Goal: Transaction & Acquisition: Download file/media

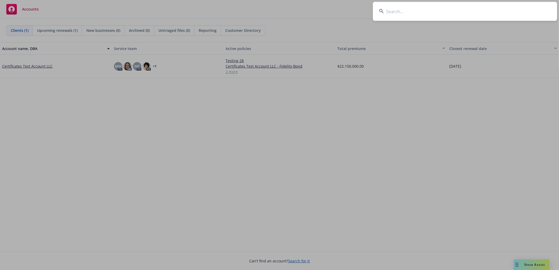
click at [450, 10] on input at bounding box center [465, 11] width 184 height 19
type input "W. Bradley Electr"
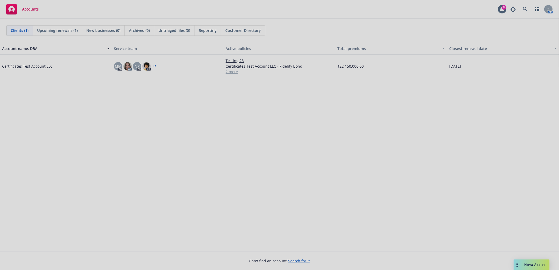
click at [404, 83] on div at bounding box center [279, 135] width 559 height 270
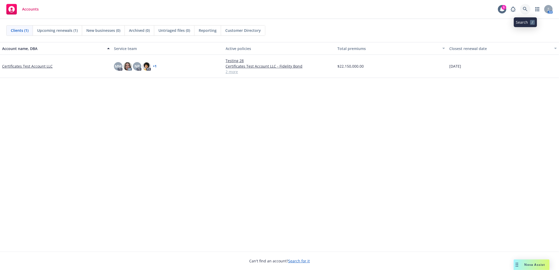
click at [523, 10] on icon at bounding box center [525, 9] width 5 height 5
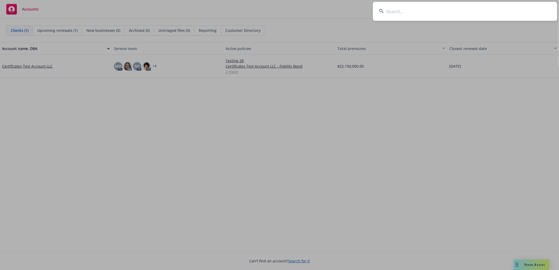
click at [457, 12] on input at bounding box center [465, 11] width 184 height 19
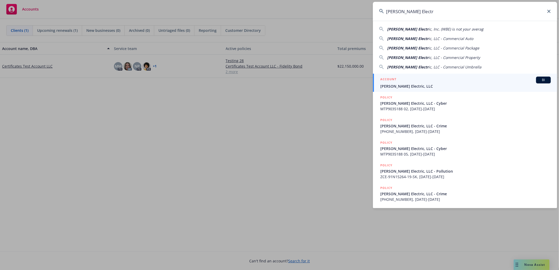
type input "W. Bradley Electr"
click at [408, 83] on span "W. Bradley Electric, LLC" at bounding box center [465, 86] width 171 height 6
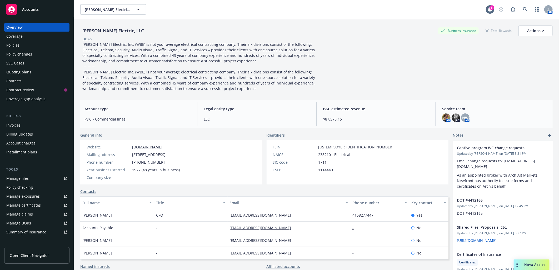
click at [7, 45] on div "Policies" at bounding box center [12, 45] width 13 height 8
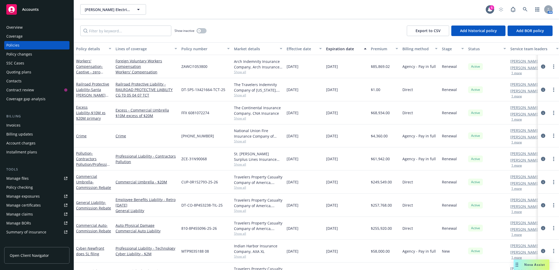
drag, startPoint x: 351, startPoint y: 66, endPoint x: 323, endPoint y: 67, distance: 28.2
click at [323, 67] on div "Workers' Compensation - Captive - zero commission Foreign Voluntary Workers Com…" at bounding box center [328, 66] width 508 height 23
copy div "10/01/2025"
click at [153, 31] on input "Filter by keyword..." at bounding box center [125, 31] width 91 height 11
paste input "10/01/2025"
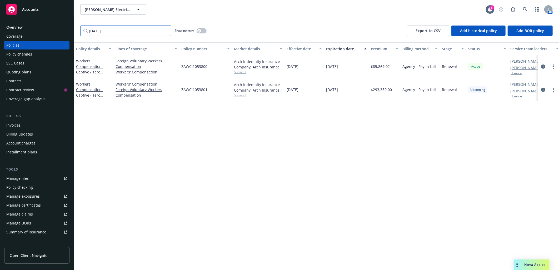
type input "10/01/2025"
click at [526, 7] on icon at bounding box center [525, 9] width 5 height 5
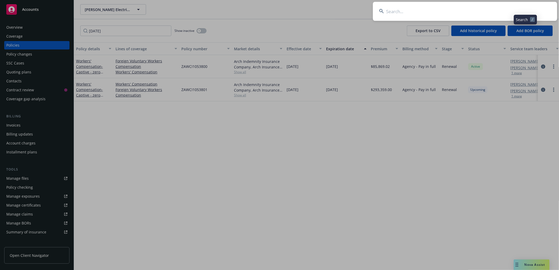
click at [447, 6] on input at bounding box center [465, 11] width 184 height 19
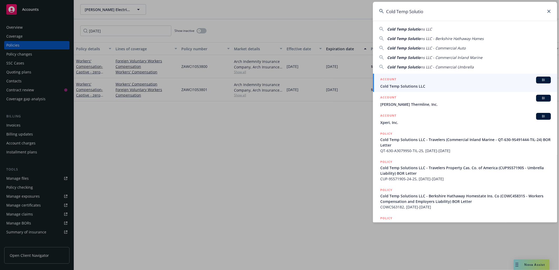
type input "Cold Temp Solutio"
click at [409, 86] on span "Cold Temp Solutions LLC" at bounding box center [465, 86] width 171 height 6
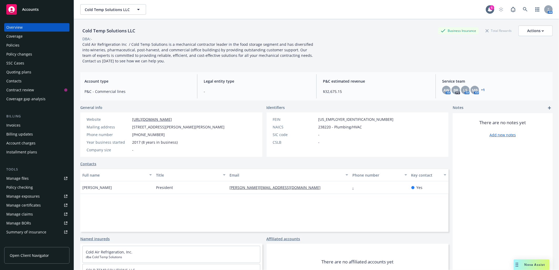
click at [33, 204] on div "Manage certificates" at bounding box center [23, 205] width 34 height 8
click at [481, 88] on link "+ 1" at bounding box center [483, 89] width 4 height 3
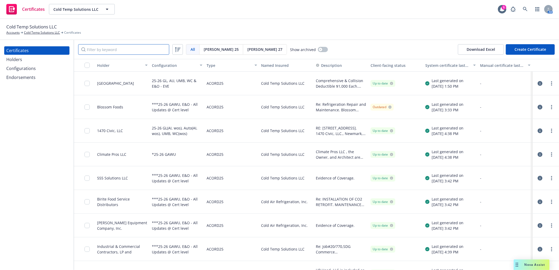
click at [104, 51] on input "Filter by keyword" at bounding box center [123, 49] width 91 height 11
paste input "1470 Civ"
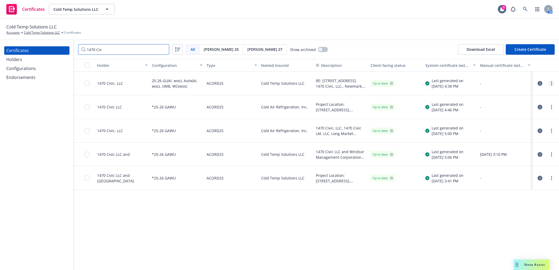
type input "1470 Civ"
click at [550, 83] on link "more" at bounding box center [552, 83] width 6 height 6
click at [504, 157] on link "Download uneditable generated certificate" at bounding box center [513, 157] width 84 height 11
drag, startPoint x: 375, startPoint y: 9, endPoint x: 356, endPoint y: 8, distance: 18.7
click at [375, 9] on div "Certificates Cold Temp Solutions LLC Cold Temp Solutions LLC 5 AM" at bounding box center [279, 9] width 559 height 19
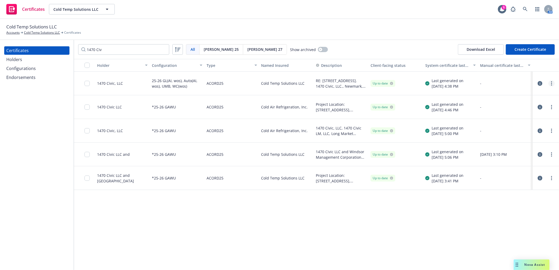
click at [552, 81] on circle "more" at bounding box center [551, 81] width 1 height 1
click at [517, 157] on link "Download uneditable generated certificate" at bounding box center [513, 157] width 84 height 11
click at [21, 65] on div "Configurations" at bounding box center [20, 68] width 29 height 8
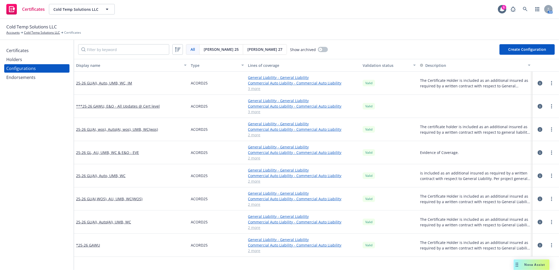
click at [20, 50] on div "Certificates" at bounding box center [17, 50] width 22 height 8
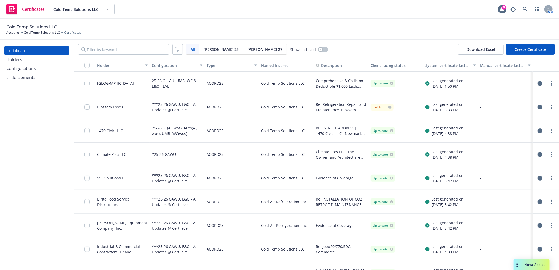
drag, startPoint x: 536, startPoint y: 130, endPoint x: 490, endPoint y: 116, distance: 48.1
click at [538, 130] on icon "button" at bounding box center [540, 130] width 5 height 5
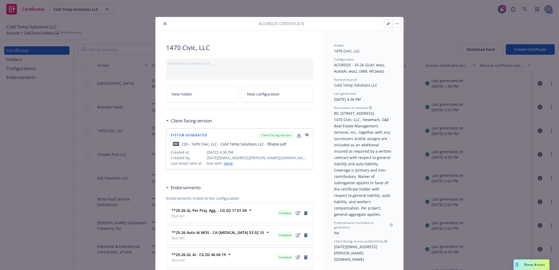
click at [387, 22] on icon "button" at bounding box center [388, 23] width 3 height 3
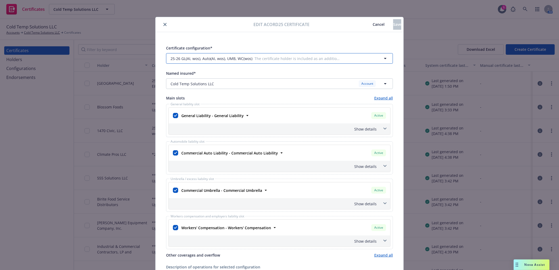
click at [237, 59] on span "25-26 GL(AI, wos), Auto(AI, wos), UMB, WC(wos)" at bounding box center [212, 59] width 82 height 6
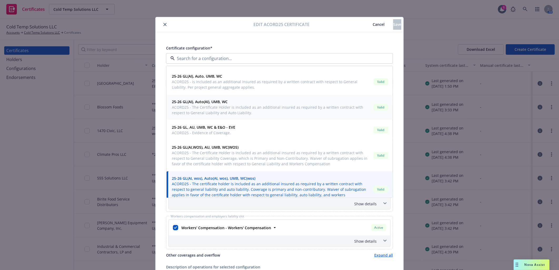
scroll to position [83, 0]
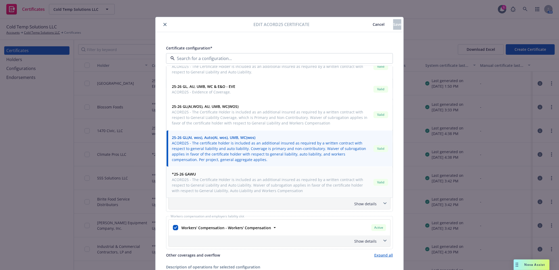
click at [212, 186] on span "ACORD25 - The Certificate Holder is included as an additional insured as requir…" at bounding box center [272, 185] width 200 height 17
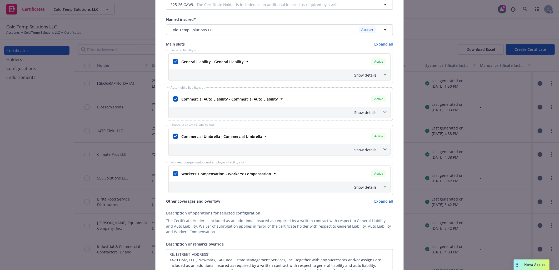
scroll to position [58, 0]
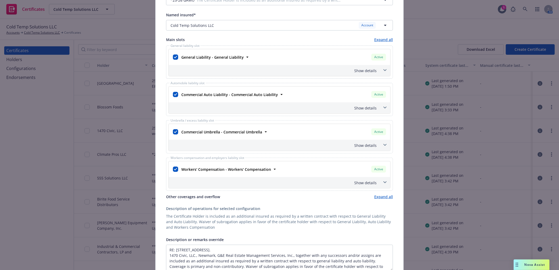
click at [367, 68] on div "Show details" at bounding box center [273, 71] width 207 height 6
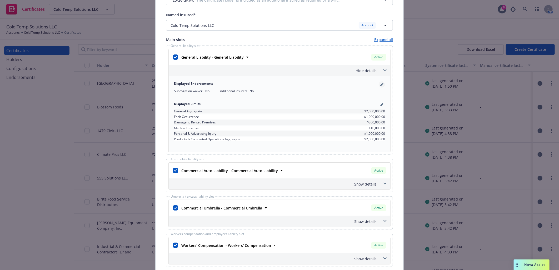
click at [382, 83] on icon "pencil" at bounding box center [382, 83] width 1 height 1
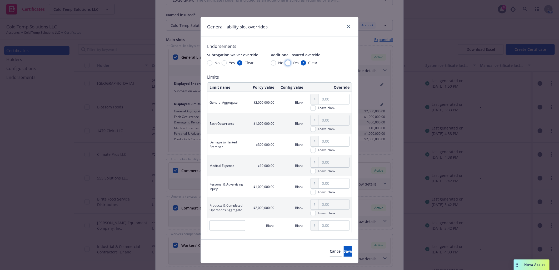
drag, startPoint x: 285, startPoint y: 63, endPoint x: 266, endPoint y: 62, distance: 18.7
click at [285, 62] on input "Yes" at bounding box center [287, 62] width 5 height 5
radio input "true"
click at [222, 62] on input "Yes" at bounding box center [224, 62] width 5 height 5
radio input "true"
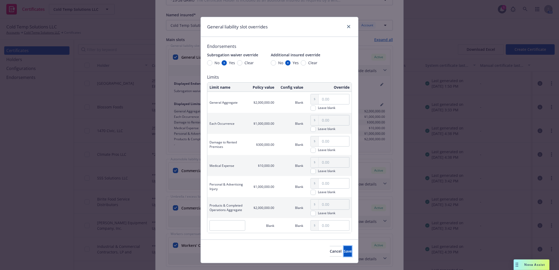
drag, startPoint x: 340, startPoint y: 249, endPoint x: 332, endPoint y: 197, distance: 52.5
click at [344, 249] on button "Save" at bounding box center [348, 251] width 8 height 11
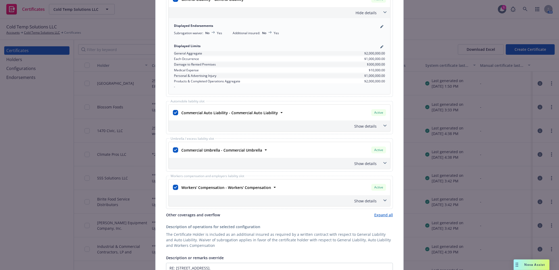
scroll to position [117, 0]
click at [358, 124] on div "Show details" at bounding box center [273, 126] width 207 height 6
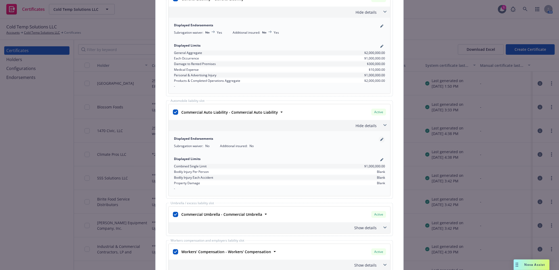
click at [380, 138] on link "pencil" at bounding box center [382, 139] width 6 height 6
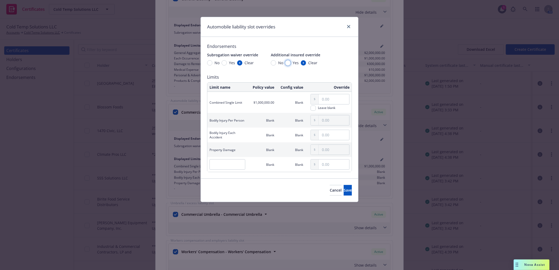
click at [287, 63] on input "Yes" at bounding box center [287, 62] width 5 height 5
radio input "true"
click at [224, 61] on input "Yes" at bounding box center [224, 62] width 5 height 5
radio input "true"
drag, startPoint x: 343, startPoint y: 190, endPoint x: 317, endPoint y: 146, distance: 51.7
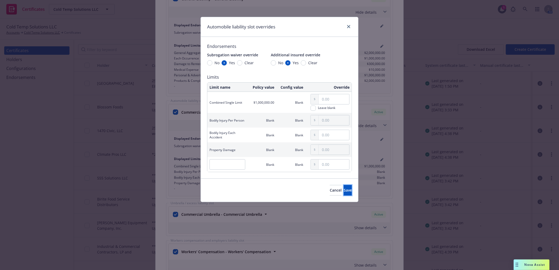
click at [344, 190] on span "Save" at bounding box center [348, 190] width 8 height 5
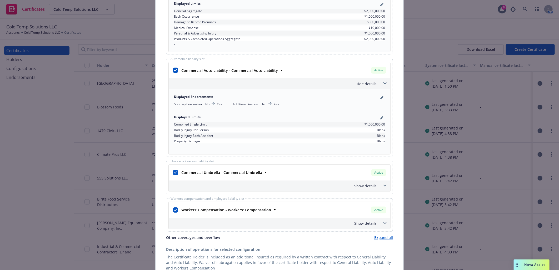
scroll to position [234, 0]
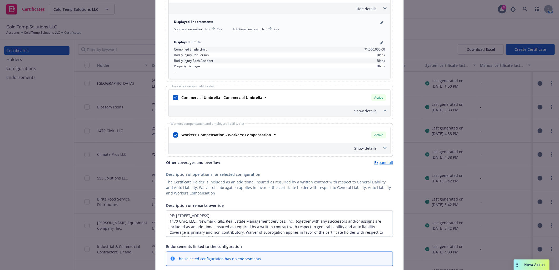
click at [363, 150] on div "Show details" at bounding box center [273, 149] width 207 height 6
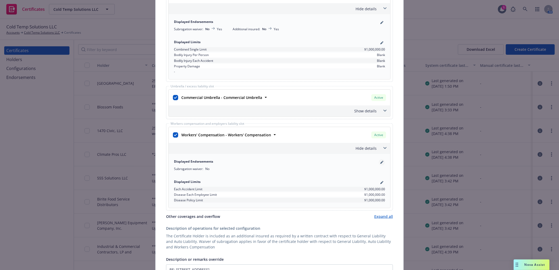
click at [380, 161] on icon "pencil" at bounding box center [381, 162] width 3 height 3
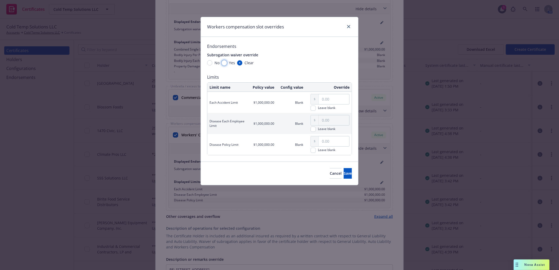
click at [224, 62] on input "Yes" at bounding box center [224, 62] width 5 height 5
radio input "true"
click at [344, 175] on span "Save" at bounding box center [348, 173] width 8 height 5
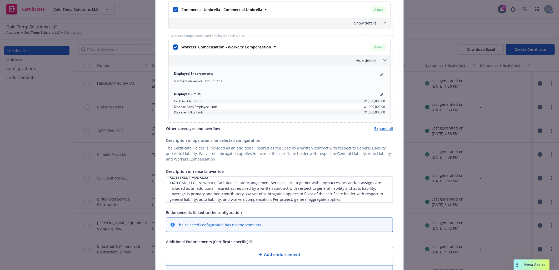
scroll to position [6, 0]
drag, startPoint x: 330, startPoint y: 192, endPoint x: 302, endPoint y: 194, distance: 28.7
click at [302, 194] on textarea "RE: 1470 Civic Court, Concord, CA 94520. 1470 Civic, LLC., Newmark, G&E Real Es…" at bounding box center [279, 190] width 227 height 26
type textarea "RE: [STREET_ADDRESS]. 1470 Civic, LLC., Newmark, G&E Real Estate Management Ser…"
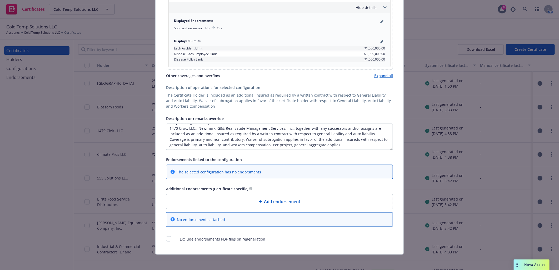
scroll to position [377, 0]
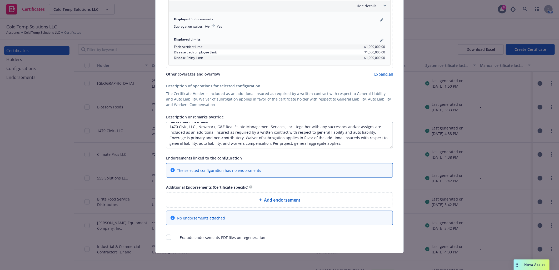
click at [279, 201] on span "Add endorsement" at bounding box center [282, 200] width 36 height 6
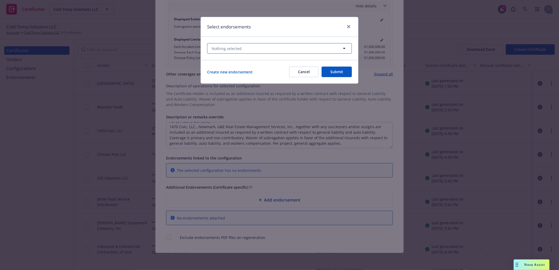
click at [274, 50] on button "Nothing selected" at bounding box center [279, 48] width 145 height 11
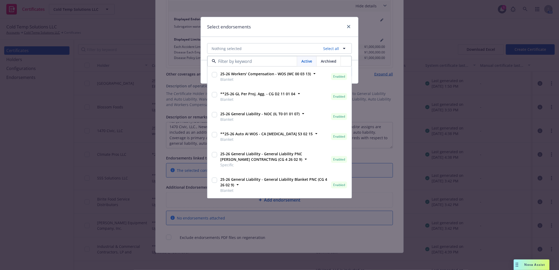
click at [215, 74] on input "checkbox" at bounding box center [214, 74] width 5 height 5
checkbox input "true"
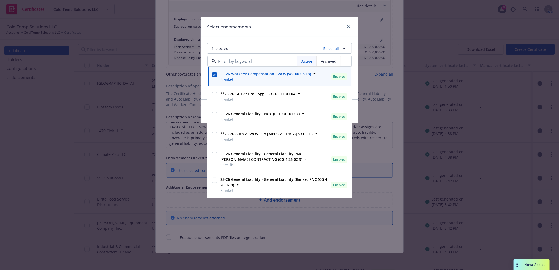
click at [215, 94] on input "checkbox" at bounding box center [214, 94] width 5 height 5
checkbox input "true"
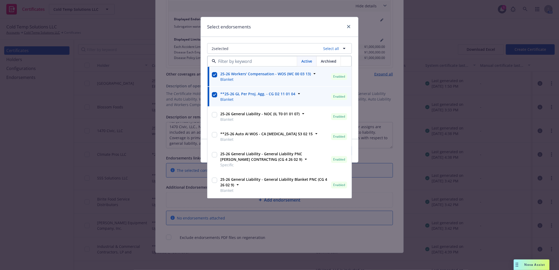
click at [216, 113] on input "checkbox" at bounding box center [214, 114] width 5 height 5
click at [215, 114] on input "checkbox" at bounding box center [214, 114] width 5 height 5
checkbox input "false"
click at [215, 135] on input "checkbox" at bounding box center [214, 134] width 5 height 5
checkbox input "true"
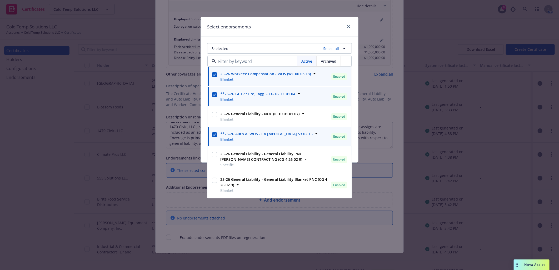
scroll to position [29, 0]
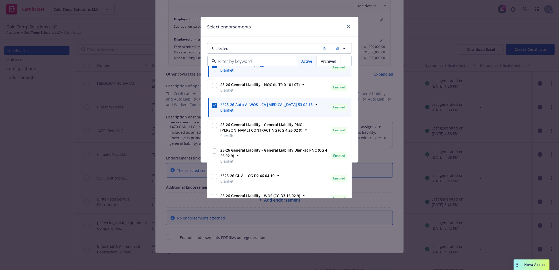
click at [216, 151] on input "checkbox" at bounding box center [214, 151] width 5 height 5
checkbox input "true"
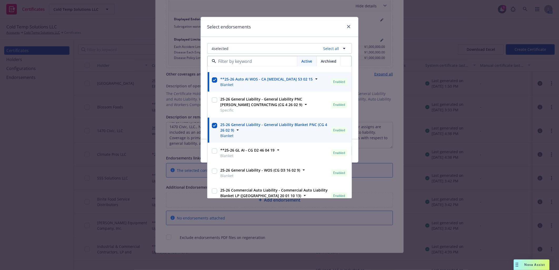
scroll to position [58, 0]
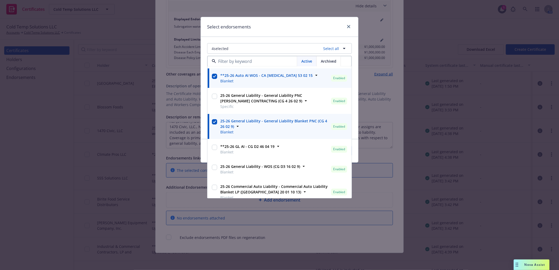
click at [213, 147] on input "checkbox" at bounding box center [214, 147] width 5 height 5
checkbox input "true"
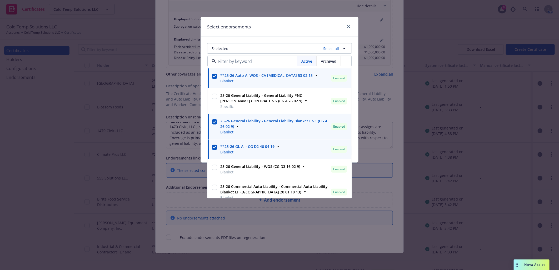
click at [215, 167] on input "checkbox" at bounding box center [214, 167] width 5 height 5
checkbox input "true"
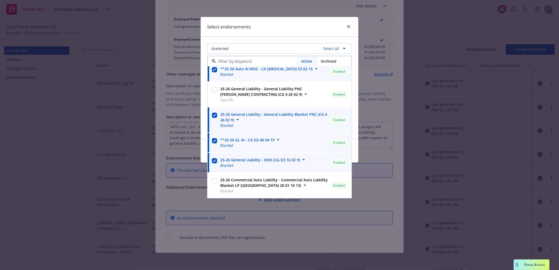
click at [304, 23] on div "Select endorsements" at bounding box center [279, 27] width 157 height 20
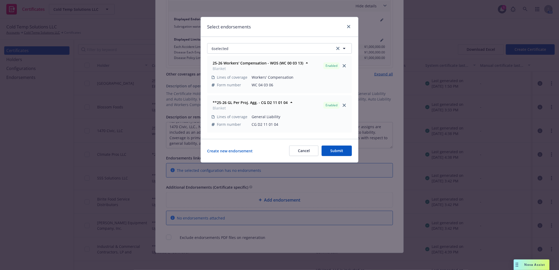
click at [341, 152] on button "Submit" at bounding box center [337, 151] width 30 height 11
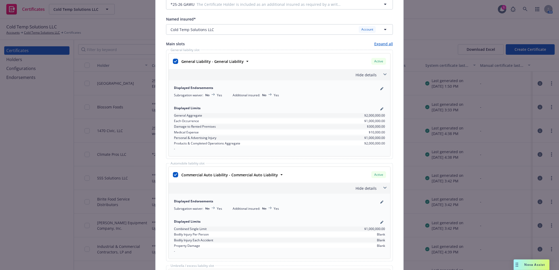
scroll to position [0, 0]
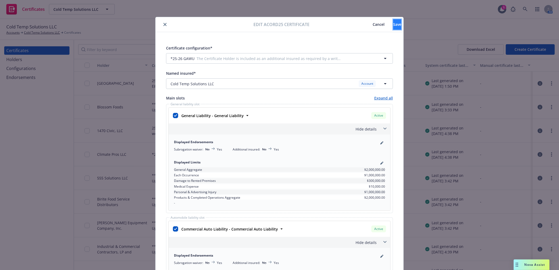
click at [393, 24] on span "Save" at bounding box center [397, 24] width 8 height 5
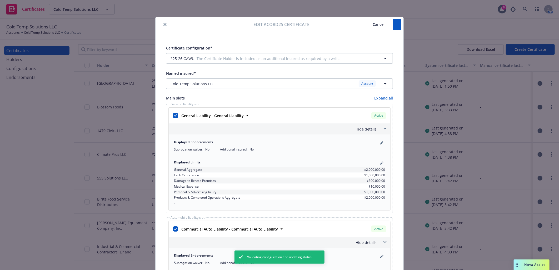
type textarea "RE: [STREET_ADDRESS]. 1470 Civic, LLC., Newmark, G&E Real Estate Management Ser…"
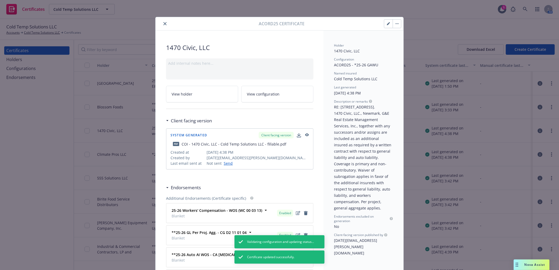
click at [396, 23] on icon "button" at bounding box center [397, 23] width 3 height 1
click at [401, 49] on link "Regenerate" at bounding box center [437, 48] width 92 height 11
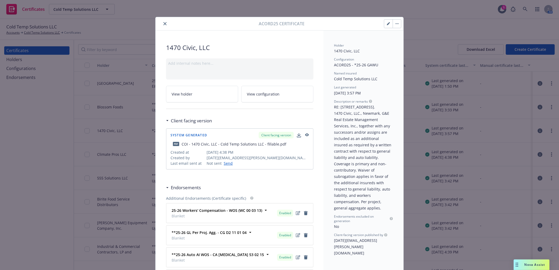
click at [394, 22] on button "button" at bounding box center [397, 23] width 8 height 8
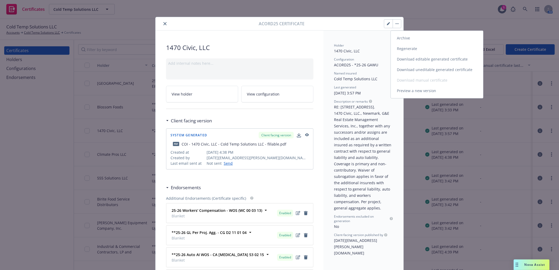
drag, startPoint x: 400, startPoint y: 47, endPoint x: 385, endPoint y: 42, distance: 15.7
click at [400, 47] on link "Regenerate" at bounding box center [437, 48] width 92 height 11
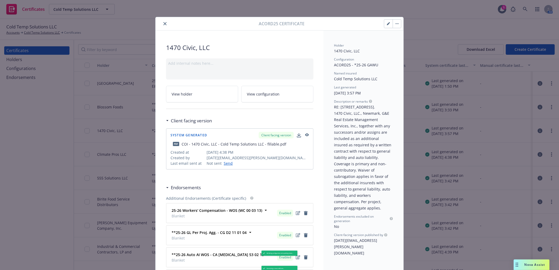
click at [164, 22] on icon "close" at bounding box center [165, 23] width 3 height 3
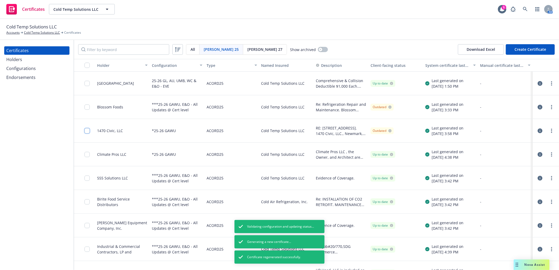
click at [87, 132] on input "checkbox" at bounding box center [87, 130] width 5 height 5
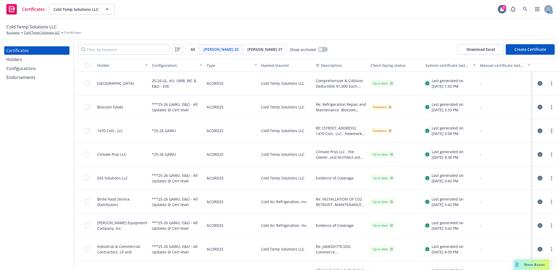
click at [551, 129] on circle "more" at bounding box center [551, 129] width 1 height 1
click at [516, 204] on link "Download uneditable generated certificate" at bounding box center [508, 205] width 84 height 11
click at [17, 59] on div "Holders" at bounding box center [14, 59] width 16 height 8
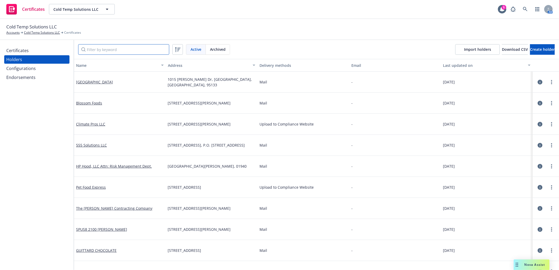
click at [113, 47] on input "Filter by keyword" at bounding box center [123, 49] width 91 height 11
paste input "1470 Civ"
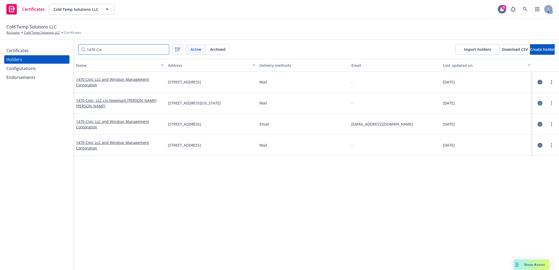
type input "1470 Civ"
click at [530, 50] on span "Create holder" at bounding box center [542, 49] width 25 height 5
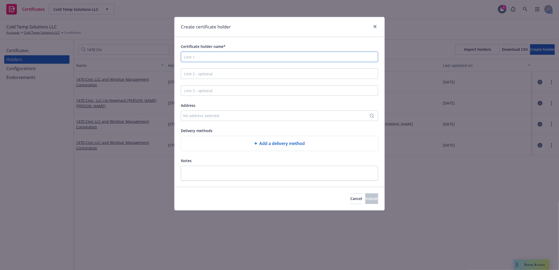
click at [215, 56] on input "Certificate holder name*" at bounding box center [279, 57] width 197 height 11
paste input "1470 Civic, LLC"
type input "1470 Civic, LLC"
click at [201, 75] on input "Line 2 - optional" at bounding box center [279, 73] width 197 height 11
paste input "c/o: Newmark"
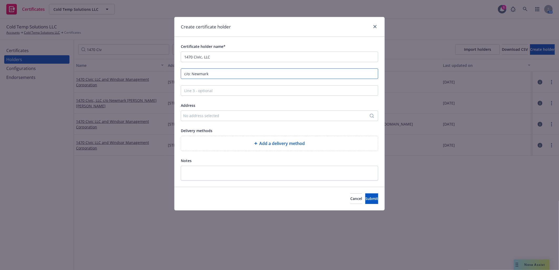
type input "c/o: Newmark"
click at [239, 120] on div "No address selected" at bounding box center [279, 116] width 197 height 11
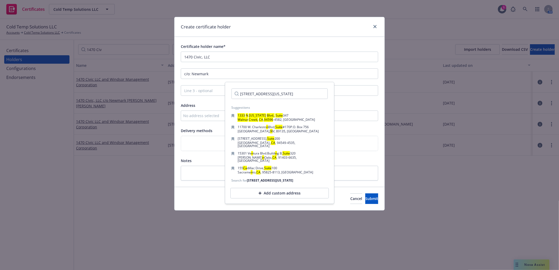
scroll to position [0, 24]
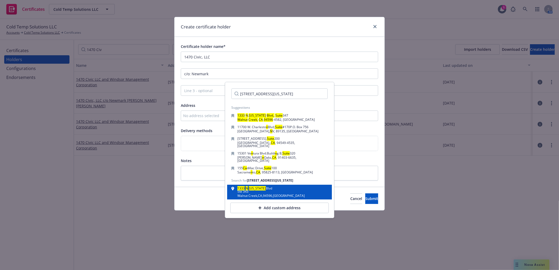
type input "1333 N California Blvd., Suite 343 Walnut Creek, CA 94596"
click at [267, 190] on div "Ste 343" at bounding box center [271, 191] width 67 height 3
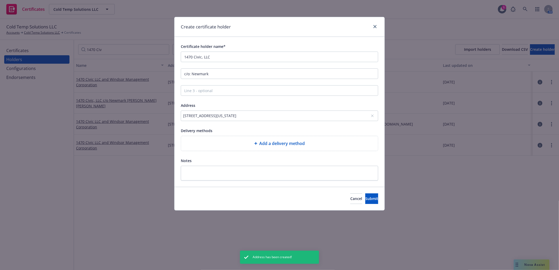
click at [279, 143] on span "Add a delivery method" at bounding box center [283, 143] width 46 height 6
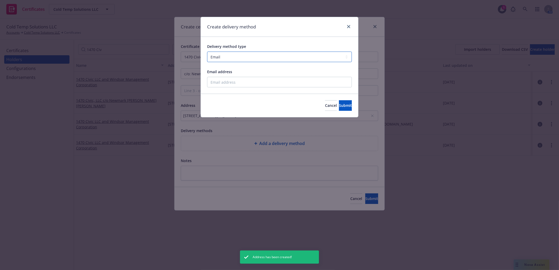
click at [243, 56] on select "Select delivery method type Email Mail Fax Upload to Compliance Website" at bounding box center [279, 57] width 145 height 11
select select "MAIL"
click at [207, 52] on select "Select delivery method type Email Mail Fax Upload to Compliance Website" at bounding box center [279, 57] width 145 height 11
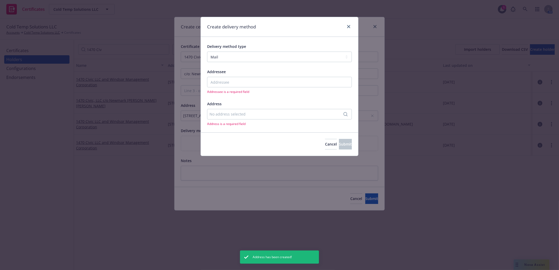
click at [241, 114] on div "No address selected" at bounding box center [277, 114] width 135 height 6
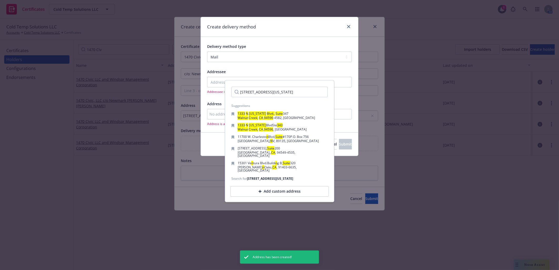
scroll to position [0, 24]
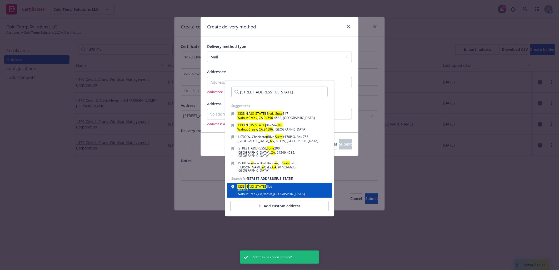
type input "1333 N California Blvd., Suite 343 Walnut Creek, CA 94596"
click at [256, 193] on div "Walnut Creek , CA , 94596 , USA" at bounding box center [271, 194] width 67 height 3
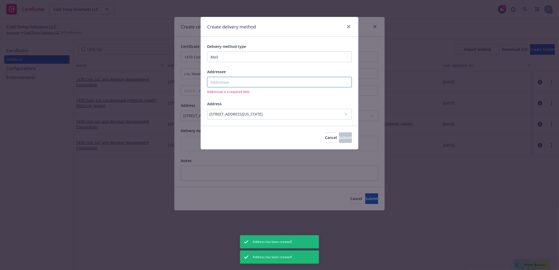
click at [245, 82] on input "Addressee" at bounding box center [279, 82] width 145 height 11
paste input "1470 Civic, LLC"
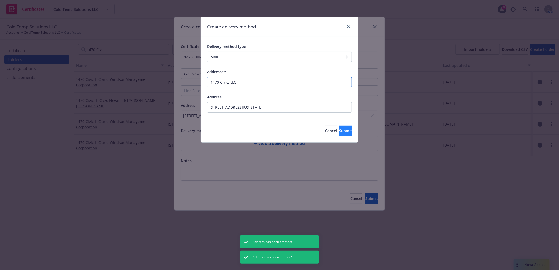
type input "1470 Civic, LLC"
click at [339, 130] on button "Submit" at bounding box center [345, 131] width 13 height 11
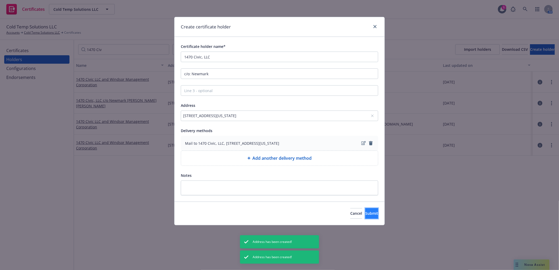
click at [366, 212] on span "Submit" at bounding box center [371, 213] width 13 height 5
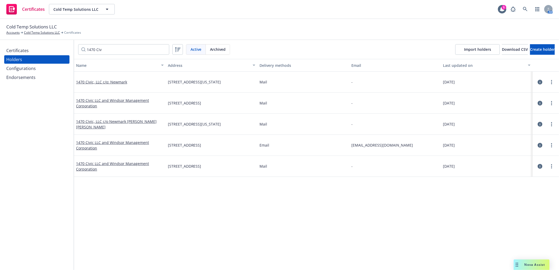
click at [20, 50] on div "Certificates" at bounding box center [17, 50] width 22 height 8
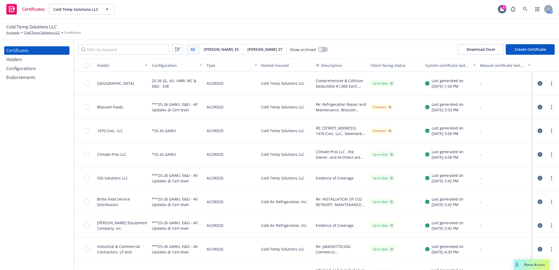
click at [527, 52] on button "Create Certificate" at bounding box center [530, 49] width 49 height 11
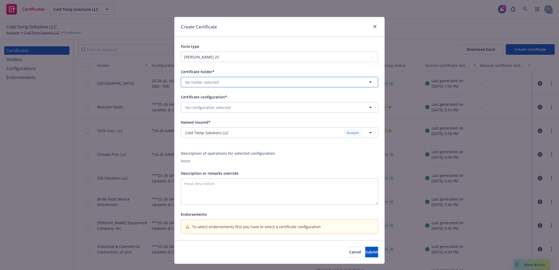
click at [223, 82] on button "No holder selected" at bounding box center [279, 82] width 197 height 11
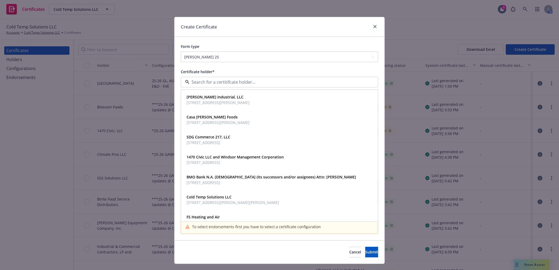
paste input "1470 Civic, LLC"
type input "1470 Civic, LLC"
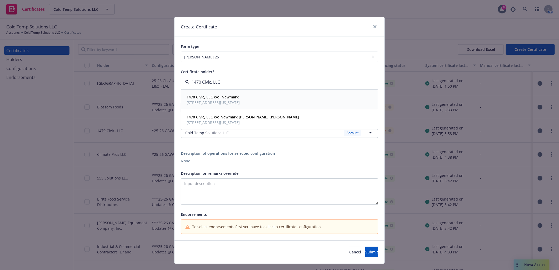
click at [224, 96] on strong "1470 Civic, LLC c/o: Newmark" at bounding box center [213, 97] width 52 height 5
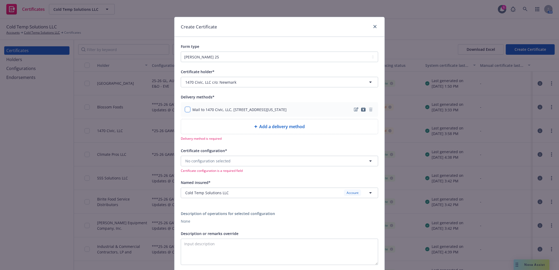
click at [188, 110] on input "checkbox" at bounding box center [187, 109] width 5 height 5
checkbox input "true"
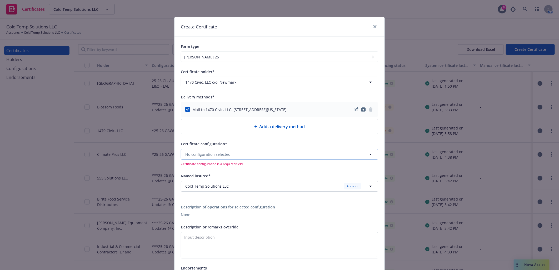
click at [224, 156] on span "No configuration selected" at bounding box center [207, 155] width 45 height 6
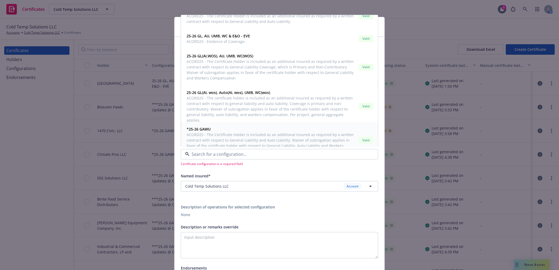
scroll to position [95, 0]
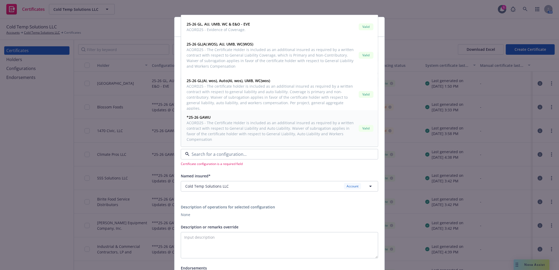
click at [237, 130] on span "ACORD25 - The Certificate Holder is included as an additional insured as requir…" at bounding box center [272, 131] width 170 height 22
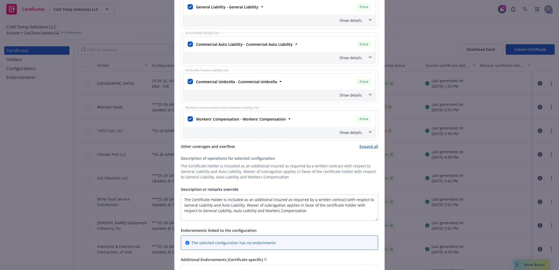
scroll to position [234, 0]
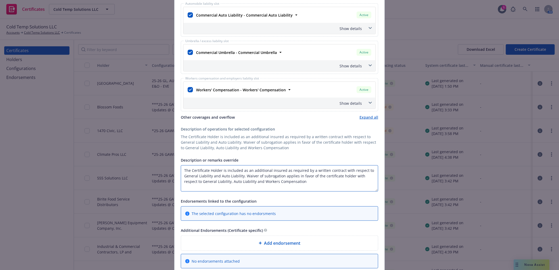
drag, startPoint x: 223, startPoint y: 171, endPoint x: 145, endPoint y: 171, distance: 78.2
click at [145, 171] on div "Create Certificate Form type ACORD 25 ACORD 27 ACORD 28 Certificate holder* No …" at bounding box center [279, 135] width 559 height 270
paste textarea "1470 Civic, LLC., Newmark, G&E Real Estate Management Services, Inc., together …"
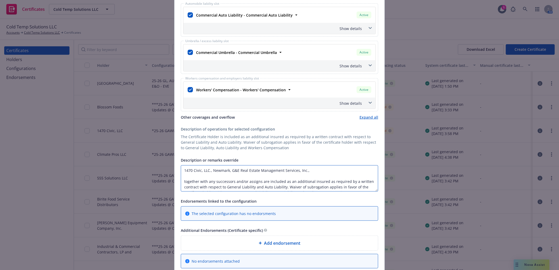
click at [314, 171] on textarea "1470 Civic, LLC., Newmark, G&E Real Estate Management Services, Inc., together …" at bounding box center [279, 178] width 197 height 26
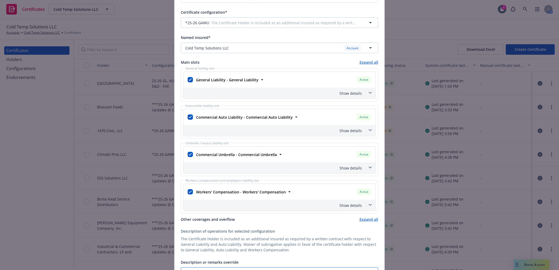
scroll to position [88, 0]
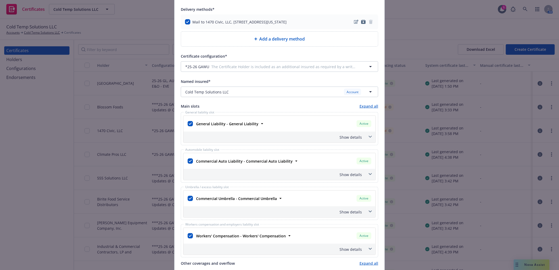
type textarea "1470 Civic, LLC., Newmark, G&E Real Estate Management Services, Inc., together …"
click at [349, 135] on div "Show details" at bounding box center [280, 137] width 192 height 11
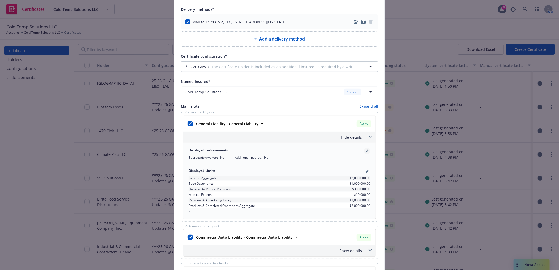
click at [366, 150] on icon "pencil" at bounding box center [367, 151] width 3 height 3
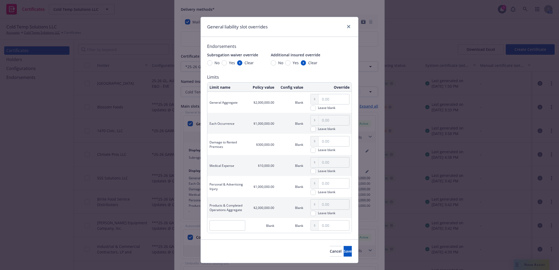
click at [291, 62] on span "Yes" at bounding box center [295, 63] width 8 height 6
click at [290, 62] on input "Yes" at bounding box center [287, 62] width 5 height 5
radio input "true"
click at [227, 62] on span "Yes" at bounding box center [231, 63] width 8 height 6
click at [225, 62] on input "Yes" at bounding box center [224, 62] width 5 height 5
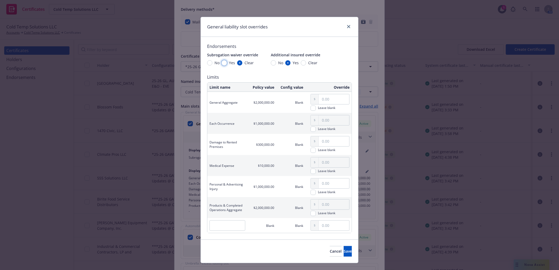
radio input "true"
click at [344, 251] on button "Save" at bounding box center [348, 251] width 8 height 11
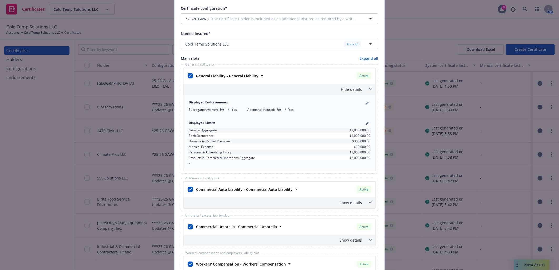
scroll to position [175, 0]
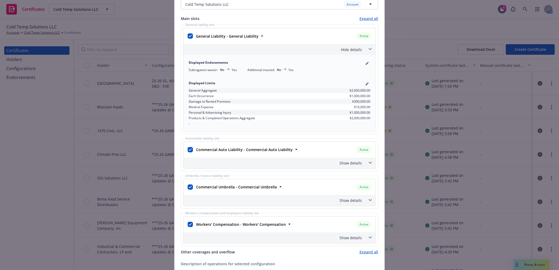
click at [350, 162] on div "Show details" at bounding box center [273, 163] width 177 height 6
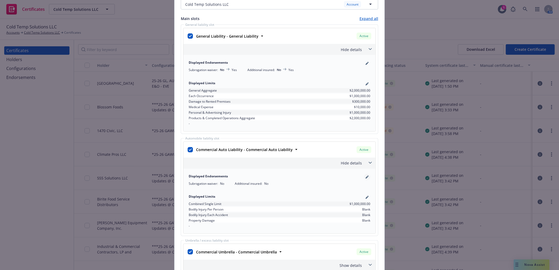
click at [366, 177] on icon "pencil" at bounding box center [367, 177] width 3 height 3
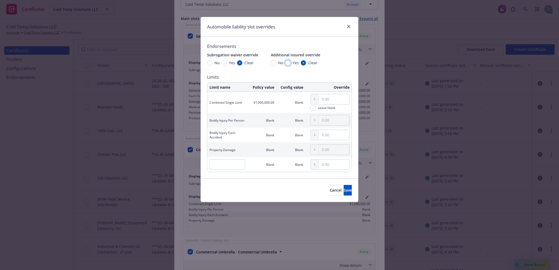
click at [287, 63] on input "Yes" at bounding box center [287, 62] width 5 height 5
radio input "true"
click at [223, 62] on input "Yes" at bounding box center [224, 62] width 5 height 5
radio input "true"
click at [344, 190] on span "Save" at bounding box center [348, 190] width 8 height 5
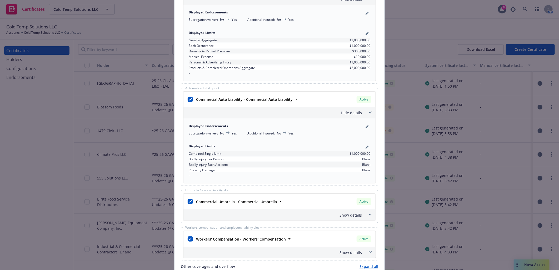
scroll to position [322, 0]
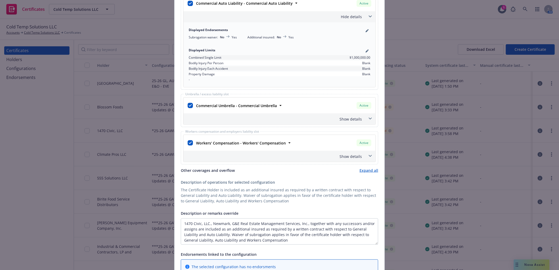
click at [347, 157] on div "Show details" at bounding box center [273, 157] width 177 height 6
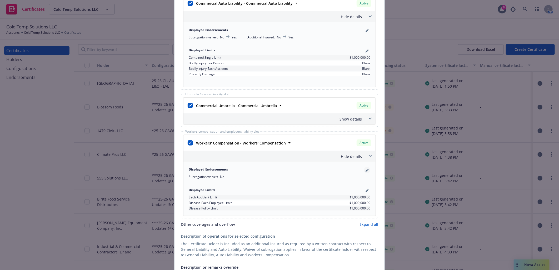
click at [366, 171] on icon "pencil" at bounding box center [367, 170] width 3 height 3
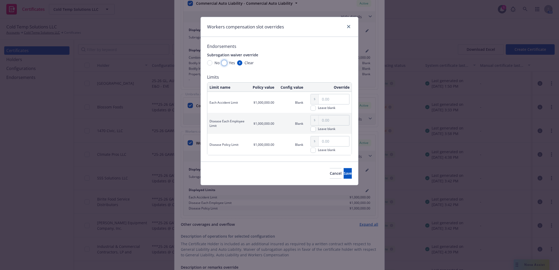
drag, startPoint x: 222, startPoint y: 62, endPoint x: 283, endPoint y: 106, distance: 75.1
click at [222, 62] on input "Yes" at bounding box center [224, 62] width 5 height 5
radio input "true"
click at [344, 174] on span "Save" at bounding box center [348, 173] width 8 height 5
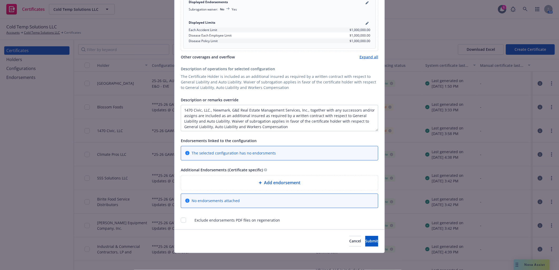
scroll to position [490, 0]
click at [288, 184] on span "Add endorsement" at bounding box center [282, 183] width 36 height 6
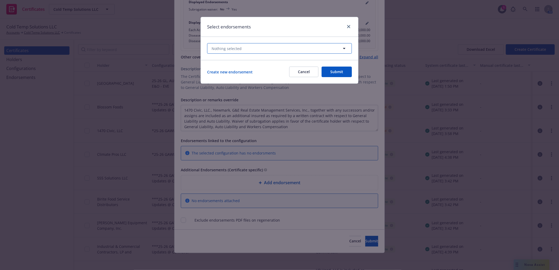
click at [276, 46] on button "Nothing selected" at bounding box center [279, 48] width 145 height 11
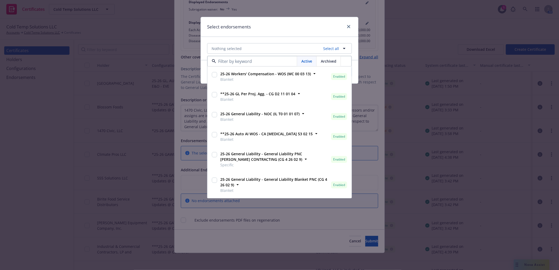
click at [217, 74] on input "checkbox" at bounding box center [214, 74] width 5 height 5
checkbox input "true"
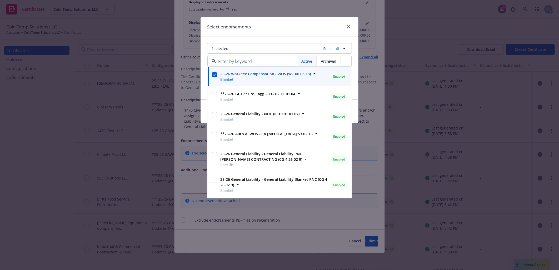
click at [218, 95] on div at bounding box center [214, 96] width 7 height 13
checkbox input "true"
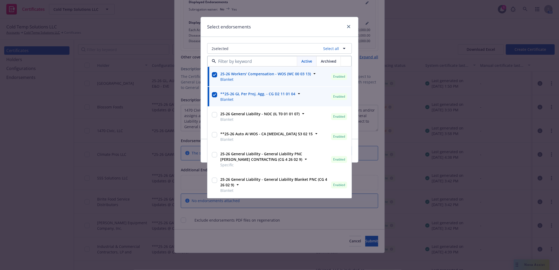
click at [217, 132] on div at bounding box center [214, 136] width 7 height 13
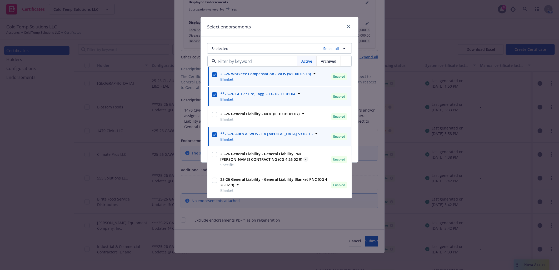
checkbox input "true"
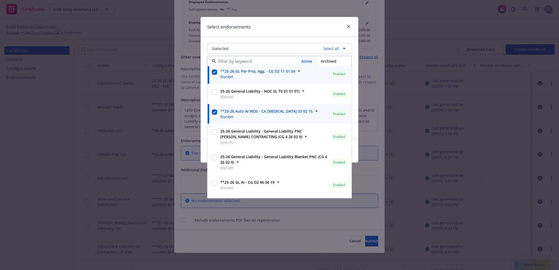
scroll to position [29, 0]
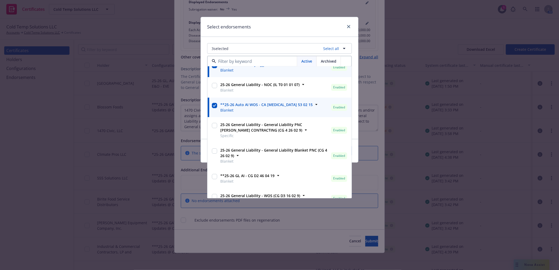
click at [213, 150] on input "checkbox" at bounding box center [214, 151] width 5 height 5
checkbox input "true"
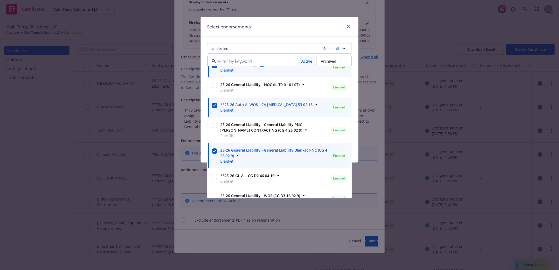
scroll to position [58, 0]
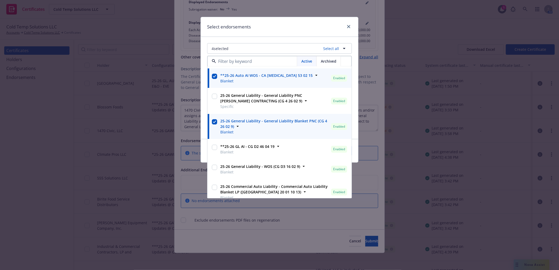
click at [215, 147] on input "checkbox" at bounding box center [214, 147] width 5 height 5
checkbox input "true"
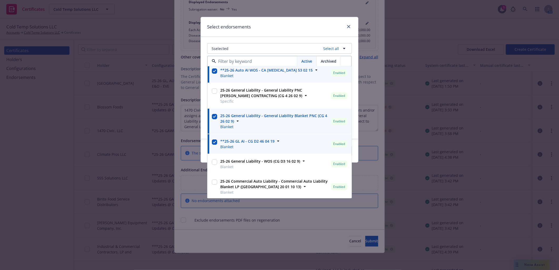
scroll to position [65, 0]
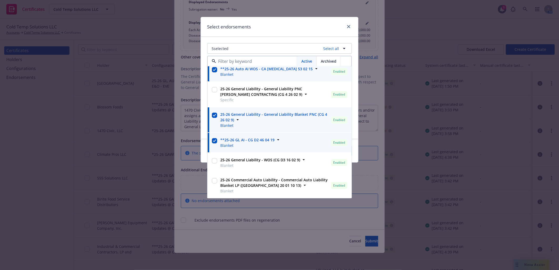
click at [213, 159] on input "checkbox" at bounding box center [214, 160] width 5 height 5
checkbox input "true"
drag, startPoint x: 294, startPoint y: 24, endPoint x: 352, endPoint y: 95, distance: 90.8
click at [294, 24] on div "Select endorsements" at bounding box center [279, 27] width 157 height 20
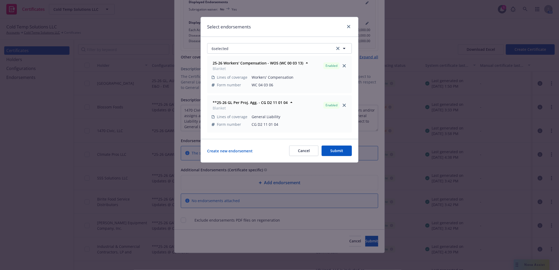
click at [343, 150] on button "Submit" at bounding box center [337, 151] width 30 height 11
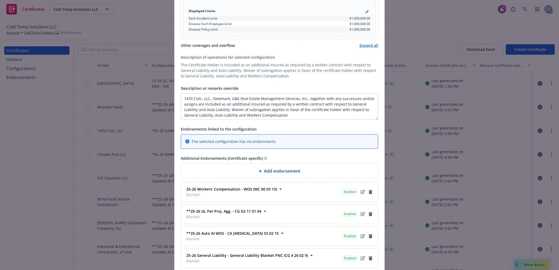
scroll to position [585, 0]
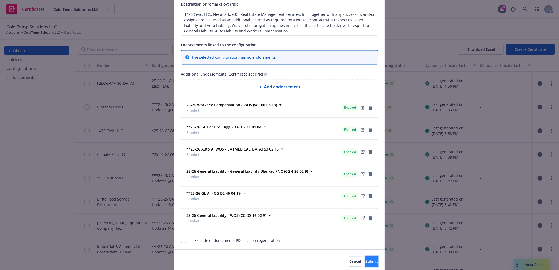
click at [365, 263] on span "Submit" at bounding box center [371, 261] width 13 height 5
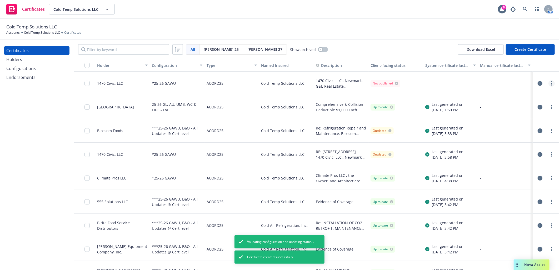
click at [551, 82] on circle "more" at bounding box center [551, 81] width 1 height 1
click at [491, 114] on link "Regenerate" at bounding box center [508, 115] width 84 height 11
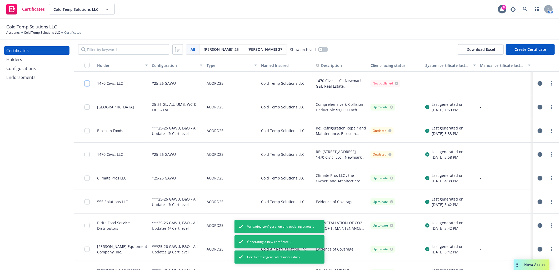
click at [87, 84] on input "checkbox" at bounding box center [87, 83] width 5 height 5
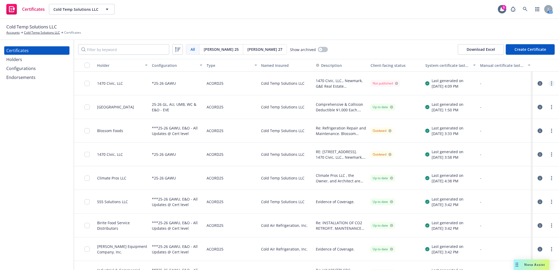
click at [549, 84] on link "more" at bounding box center [552, 83] width 6 height 6
click at [507, 157] on link "Download uneditable generated certificate" at bounding box center [508, 157] width 84 height 11
click at [538, 85] on icon "button" at bounding box center [540, 83] width 5 height 5
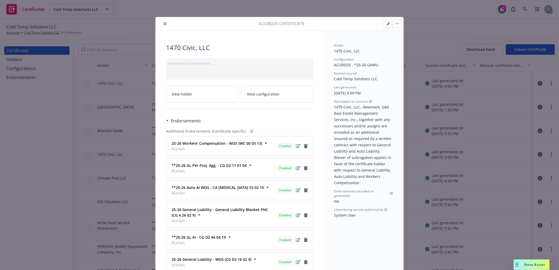
click at [387, 23] on icon "button" at bounding box center [388, 24] width 3 height 3
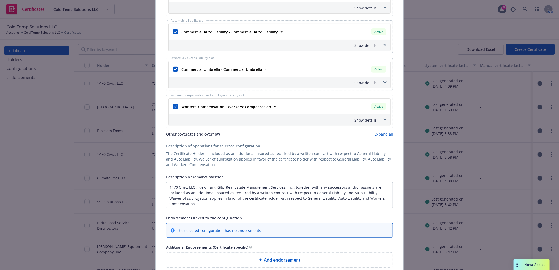
scroll to position [175, 0]
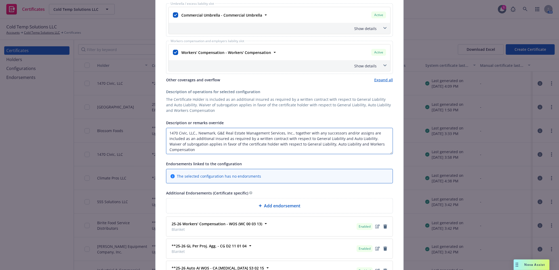
drag, startPoint x: 256, startPoint y: 143, endPoint x: 228, endPoint y: 143, distance: 28.2
click at [228, 143] on textarea "1470 Civic, LLC., Newmark, G&E Real Estate Management Services, Inc., together …" at bounding box center [279, 141] width 227 height 26
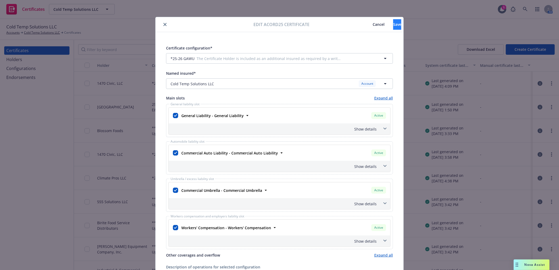
type textarea "1470 Civic, LLC., Newmark, G&E Real Estate Management Services, Inc., together …"
click at [393, 24] on span "Save" at bounding box center [397, 24] width 8 height 5
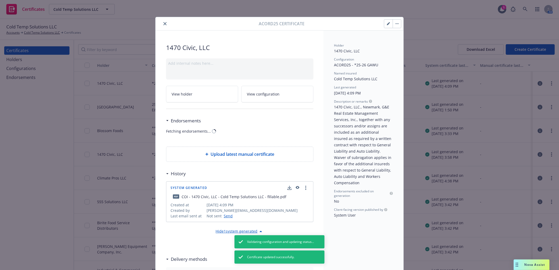
click at [396, 23] on icon "button" at bounding box center [397, 23] width 3 height 1
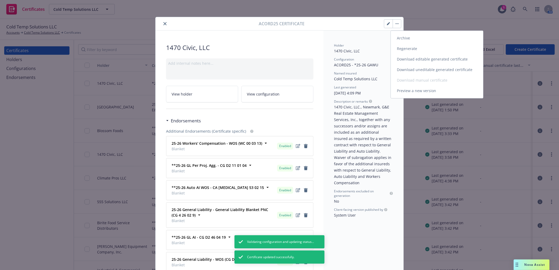
drag, startPoint x: 403, startPoint y: 49, endPoint x: 327, endPoint y: 33, distance: 78.0
click at [403, 49] on link "Regenerate" at bounding box center [437, 48] width 92 height 11
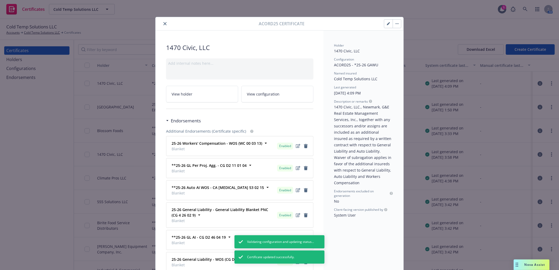
click at [162, 23] on button "close" at bounding box center [165, 24] width 6 height 6
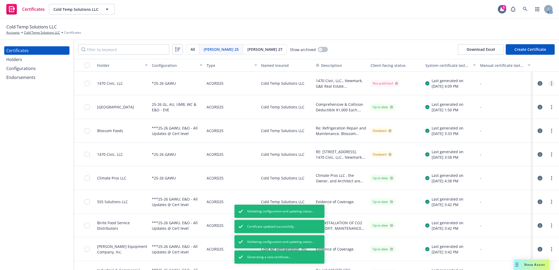
click at [549, 84] on link "more" at bounding box center [552, 83] width 6 height 6
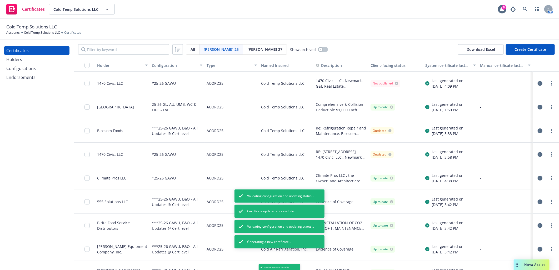
click at [501, 115] on div "-" at bounding box center [505, 107] width 55 height 24
click at [87, 83] on input "checkbox" at bounding box center [87, 83] width 5 height 5
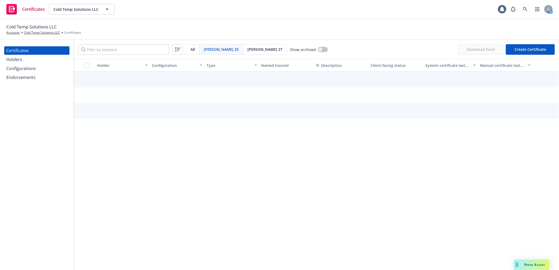
click at [34, 140] on div "Certificates Holders Configurations Endorsements" at bounding box center [37, 155] width 74 height 230
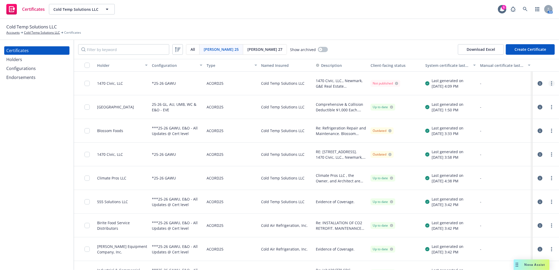
click at [549, 82] on link "more" at bounding box center [552, 83] width 6 height 6
click at [512, 157] on link "Download uneditable generated certificate" at bounding box center [508, 157] width 84 height 11
click at [538, 82] on icon "button" at bounding box center [540, 83] width 5 height 5
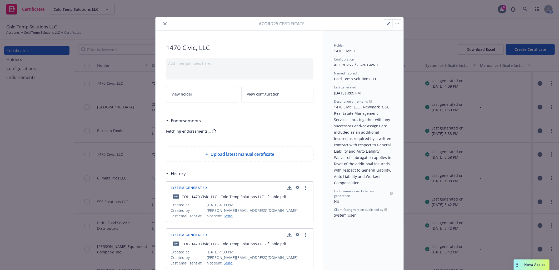
click at [387, 24] on icon "button" at bounding box center [388, 23] width 3 height 3
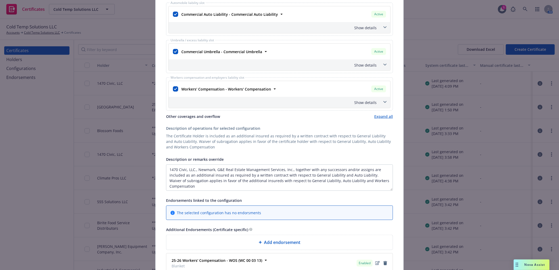
scroll to position [146, 0]
click at [167, 170] on textarea "1470 Civic, LLC., Newmark, G&E Real Estate Management Services, Inc., together …" at bounding box center [279, 177] width 227 height 26
paste textarea "[GEOGRAPHIC_DATA] Civic"
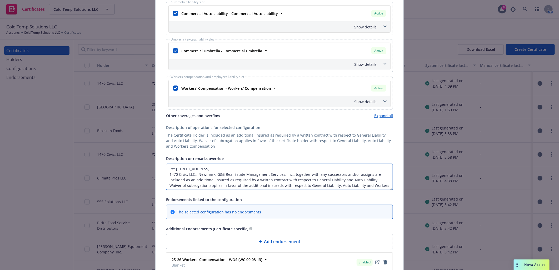
type textarea "Re: [STREET_ADDRESS]. 1470 Civic, LLC., Newmark, G&E Real Estate Management Ser…"
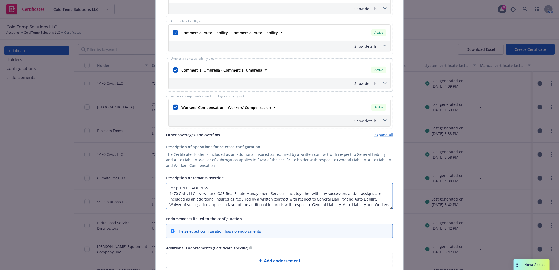
scroll to position [110, 0]
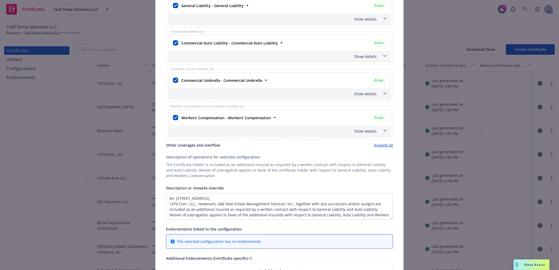
drag, startPoint x: 363, startPoint y: 131, endPoint x: 359, endPoint y: 131, distance: 4.2
click at [363, 131] on div "Show details" at bounding box center [273, 131] width 207 height 6
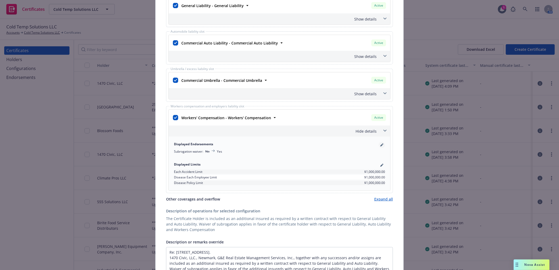
click at [380, 146] on icon "pencil" at bounding box center [381, 145] width 3 height 3
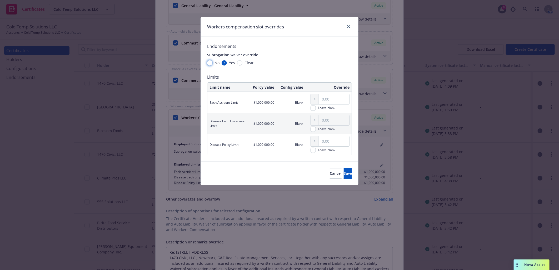
click at [210, 62] on input "No" at bounding box center [209, 62] width 5 height 5
radio input "true"
click at [344, 173] on span "Save" at bounding box center [348, 173] width 8 height 5
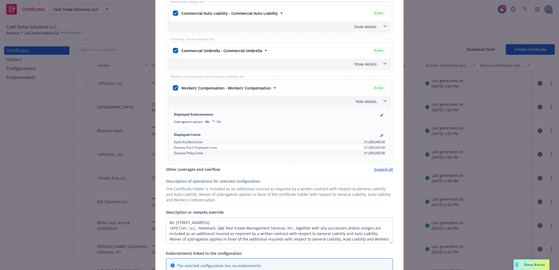
scroll to position [29, 0]
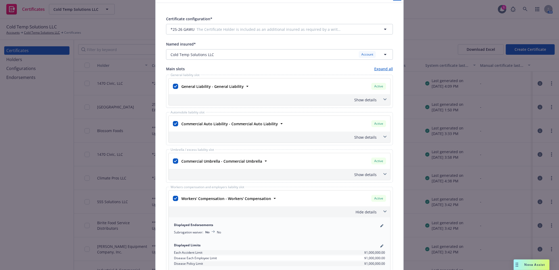
click at [369, 137] on div "Show details" at bounding box center [273, 138] width 207 height 6
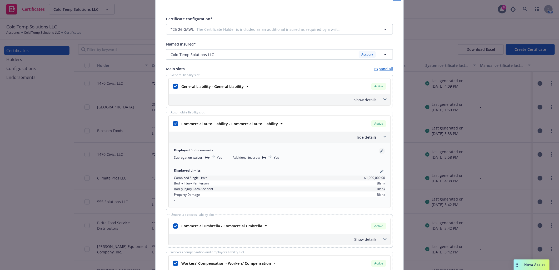
click at [380, 152] on icon "pencil" at bounding box center [381, 151] width 3 height 3
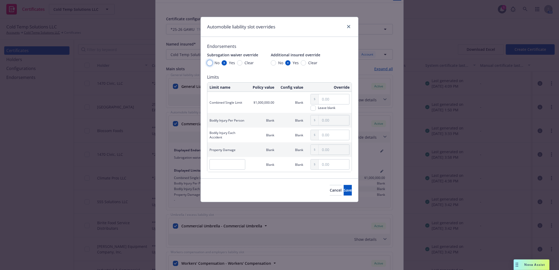
drag, startPoint x: 210, startPoint y: 61, endPoint x: 288, endPoint y: 131, distance: 104.4
click at [210, 61] on input "No" at bounding box center [209, 62] width 5 height 5
radio input "true"
click at [344, 190] on span "Save" at bounding box center [348, 190] width 8 height 5
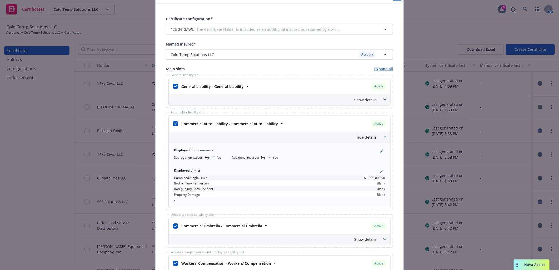
click at [370, 99] on div "Show details" at bounding box center [273, 100] width 207 height 6
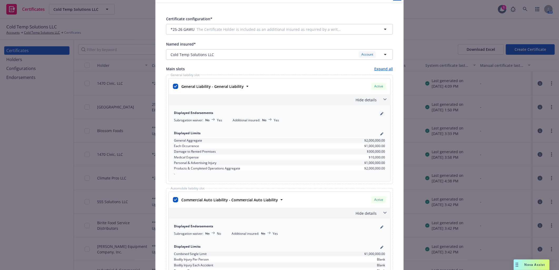
click at [380, 112] on link "pencil" at bounding box center [382, 114] width 6 height 6
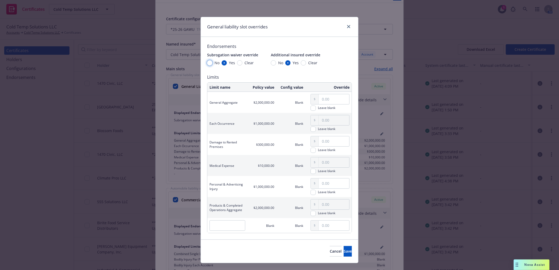
click at [207, 61] on input "No" at bounding box center [209, 62] width 5 height 5
radio input "true"
click at [344, 249] on button "Save" at bounding box center [348, 251] width 8 height 11
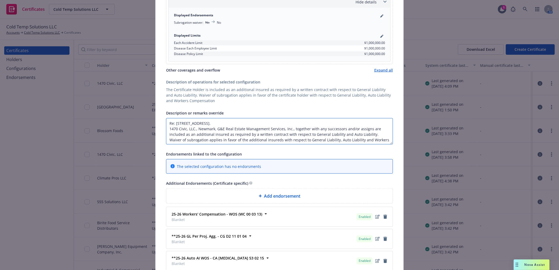
scroll to position [6, 0]
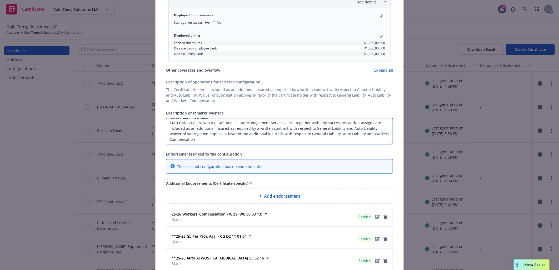
drag, startPoint x: 369, startPoint y: 134, endPoint x: 378, endPoint y: 145, distance: 14.6
click at [378, 145] on textarea "Re: [STREET_ADDRESS]. 1470 Civic, LLC., Newmark, G&E Real Estate Management Ser…" at bounding box center [279, 131] width 227 height 26
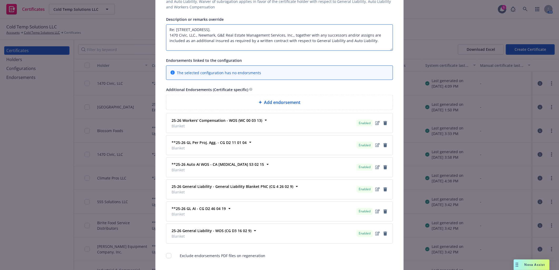
scroll to position [493, 0]
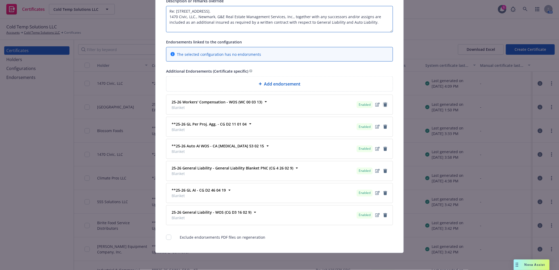
type textarea "Re: [STREET_ADDRESS]. 1470 Civic, LLC., Newmark, G&E Real Estate Management Ser…"
click at [383, 103] on icon "remove" at bounding box center [385, 105] width 4 height 4
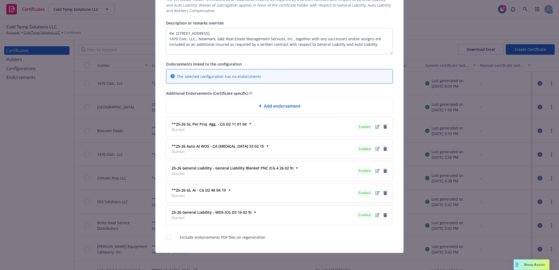
scroll to position [471, 0]
click at [384, 127] on icon "remove" at bounding box center [386, 127] width 4 height 4
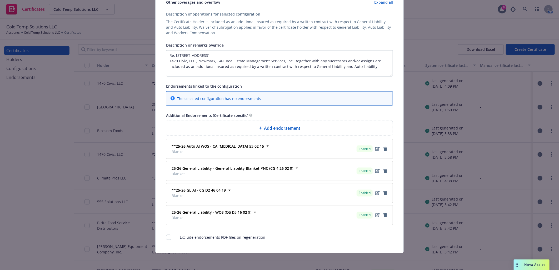
drag, startPoint x: 383, startPoint y: 147, endPoint x: 397, endPoint y: 148, distance: 13.2
click at [384, 170] on icon "remove" at bounding box center [386, 171] width 4 height 4
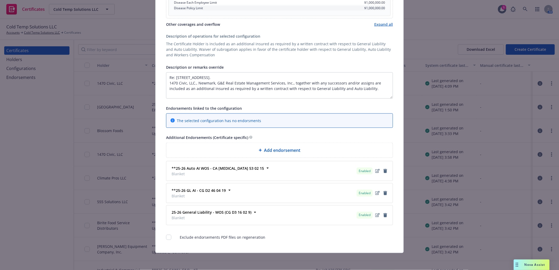
scroll to position [427, 0]
click at [384, 214] on icon "remove" at bounding box center [386, 215] width 4 height 4
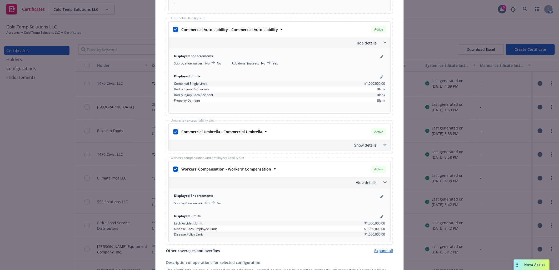
scroll to position [0, 0]
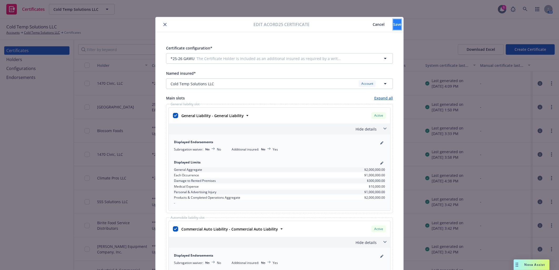
click at [393, 25] on span "Save" at bounding box center [397, 24] width 8 height 5
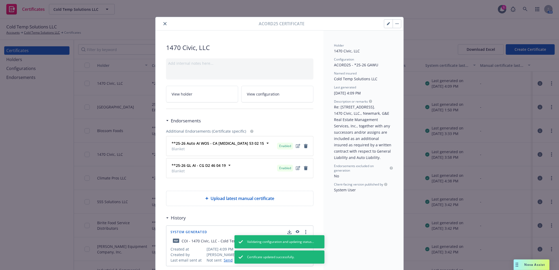
click at [396, 23] on icon "button" at bounding box center [397, 23] width 3 height 1
click at [403, 48] on link "Regenerate" at bounding box center [437, 48] width 92 height 11
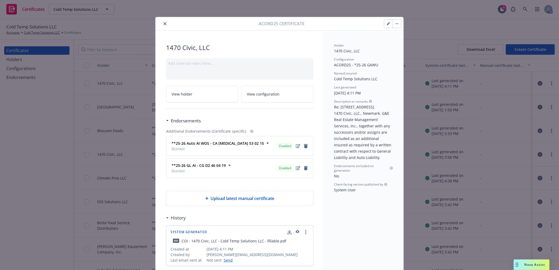
click at [393, 21] on button "button" at bounding box center [397, 23] width 8 height 8
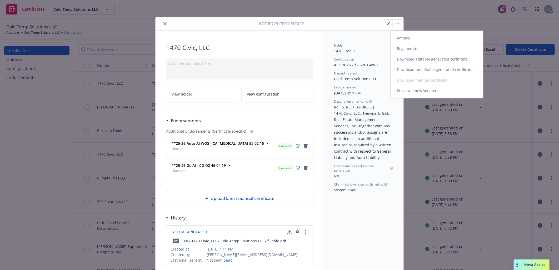
click at [404, 50] on link "Regenerate" at bounding box center [437, 48] width 92 height 11
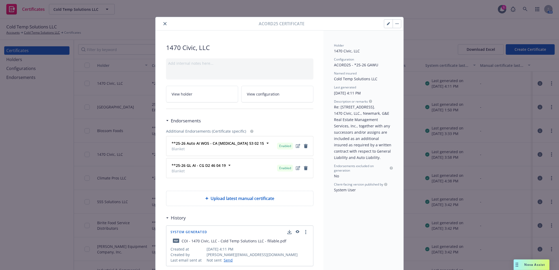
click at [164, 24] on icon "close" at bounding box center [165, 23] width 3 height 3
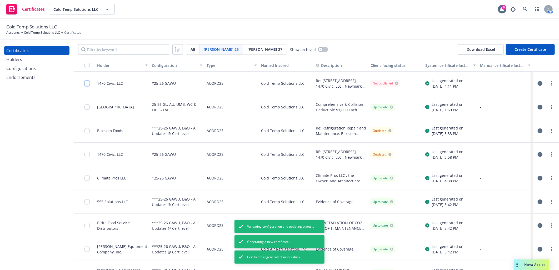
click at [86, 83] on input "checkbox" at bounding box center [87, 83] width 5 height 5
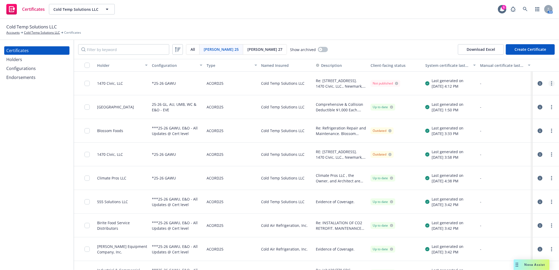
click at [549, 83] on link "more" at bounding box center [552, 83] width 6 height 6
click at [518, 158] on link "Download uneditable generated certificate" at bounding box center [508, 157] width 84 height 11
click at [86, 83] on input "checkbox" at bounding box center [87, 83] width 5 height 5
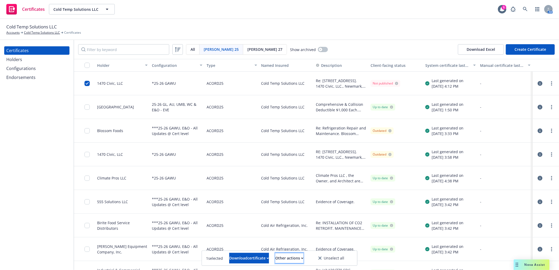
click at [304, 259] on div "Other actions" at bounding box center [289, 258] width 28 height 10
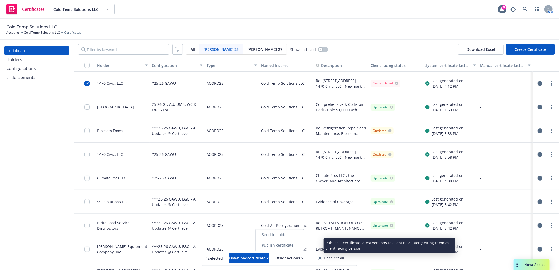
click at [300, 245] on link "Publish certificate" at bounding box center [280, 245] width 48 height 11
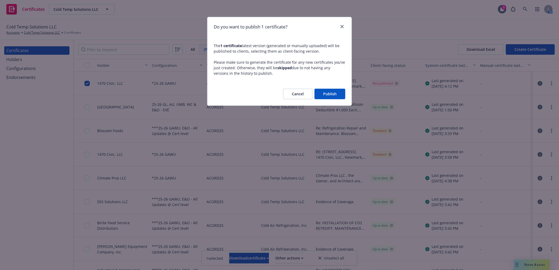
click at [335, 96] on button "Publish" at bounding box center [330, 94] width 31 height 11
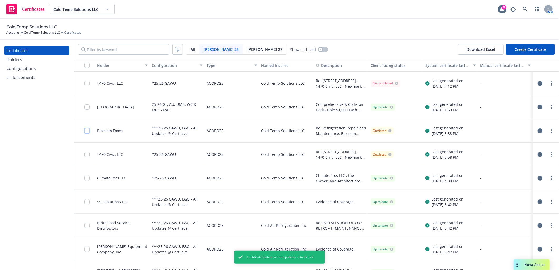
click at [87, 131] on input "checkbox" at bounding box center [87, 130] width 5 height 5
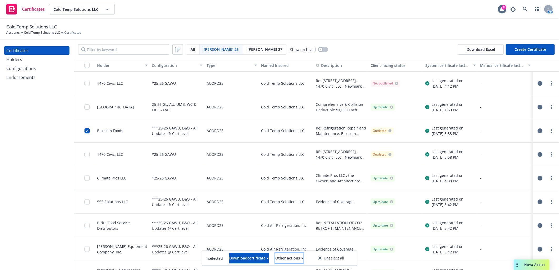
click at [301, 259] on div "Other actions" at bounding box center [289, 258] width 28 height 10
click at [300, 245] on link "Publish certificate" at bounding box center [280, 245] width 48 height 11
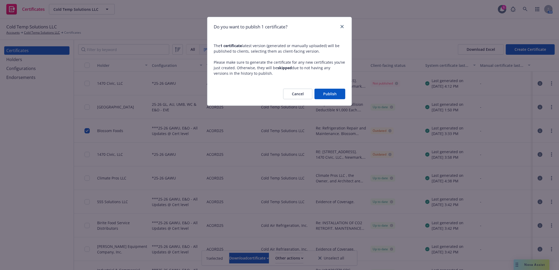
click at [330, 88] on div "Cancel Publish" at bounding box center [279, 93] width 144 height 23
click at [328, 91] on button "Publish" at bounding box center [330, 94] width 31 height 11
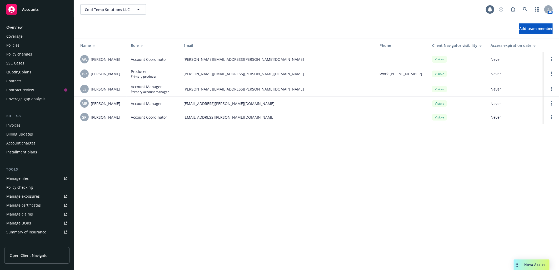
scroll to position [82, 0]
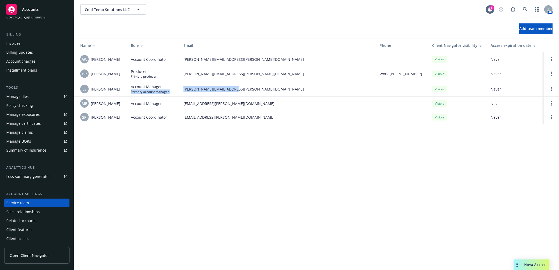
drag, startPoint x: 236, startPoint y: 89, endPoint x: 178, endPoint y: 89, distance: 57.7
click at [178, 89] on tr "LS [PERSON_NAME] Account Manager Primary account manager [PERSON_NAME][EMAIL_AD…" at bounding box center [316, 88] width 485 height 15
click at [239, 92] on td "[PERSON_NAME][EMAIL_ADDRESS][PERSON_NAME][DOMAIN_NAME]" at bounding box center [277, 88] width 196 height 15
drag, startPoint x: 239, startPoint y: 87, endPoint x: 183, endPoint y: 91, distance: 55.9
click at [183, 91] on td "[PERSON_NAME][EMAIL_ADDRESS][PERSON_NAME][DOMAIN_NAME]" at bounding box center [277, 88] width 196 height 15
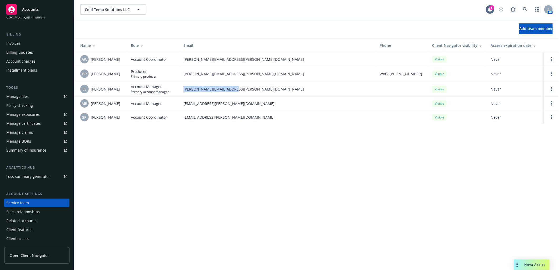
copy span "[PERSON_NAME][EMAIL_ADDRESS][PERSON_NAME][DOMAIN_NAME]"
click at [525, 9] on icon at bounding box center [525, 9] width 5 height 5
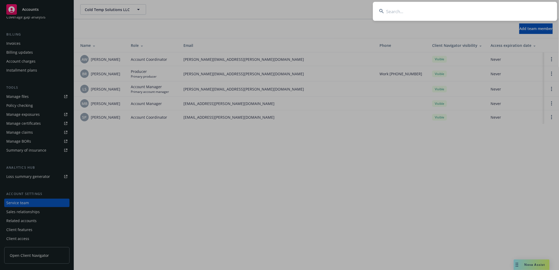
click at [464, 6] on input at bounding box center [465, 11] width 184 height 19
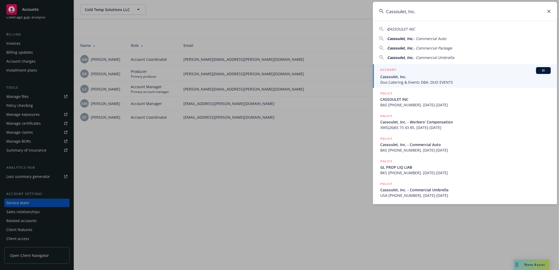
type input "Cassoulet, Inc."
click at [394, 77] on span "Cassoulet, Inc." at bounding box center [465, 77] width 171 height 6
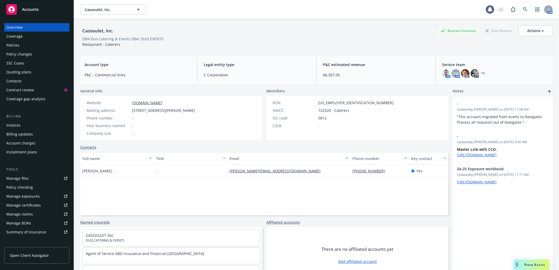
click at [29, 204] on div "Manage certificates" at bounding box center [23, 205] width 34 height 8
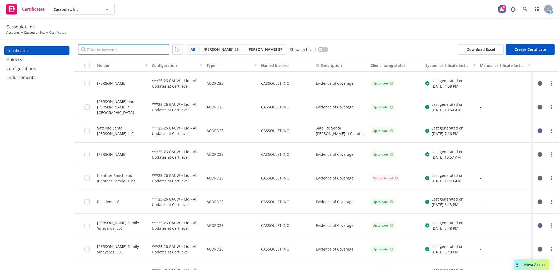
click at [124, 50] on input "Filter by keyword" at bounding box center [123, 49] width 91 height 11
paste input "La Tarant"
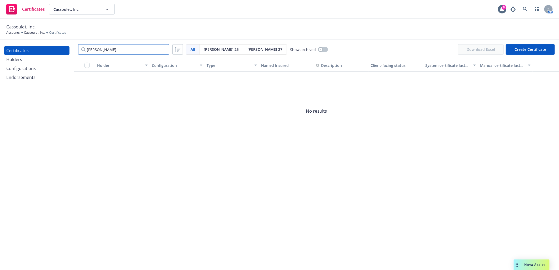
type input "La Tarant"
click at [11, 61] on div "Holders" at bounding box center [14, 59] width 16 height 8
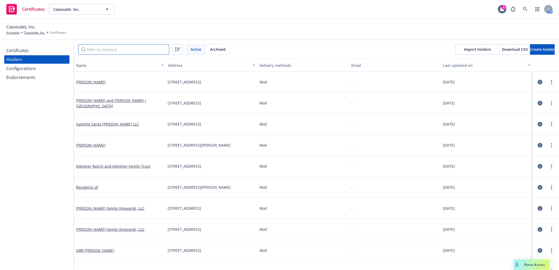
click at [87, 49] on input "Filter by keyword" at bounding box center [123, 49] width 91 height 11
paste input "La Tarant"
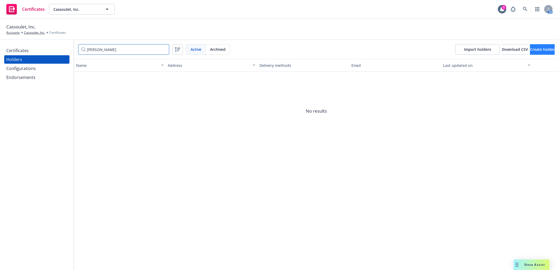
type input "La Tarant"
click at [530, 49] on span "Create holder" at bounding box center [542, 49] width 25 height 5
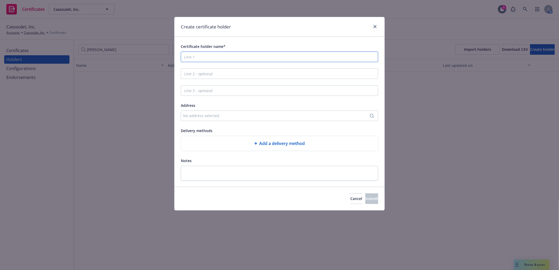
click at [226, 57] on input "Certificate holder name*" at bounding box center [279, 57] width 197 height 11
paste input "La Tarantella at [PERSON_NAME] Family Vineyards"
type input "La Tarantella at [PERSON_NAME] Family Vineyards"
click at [202, 118] on div "No address selected" at bounding box center [276, 116] width 187 height 6
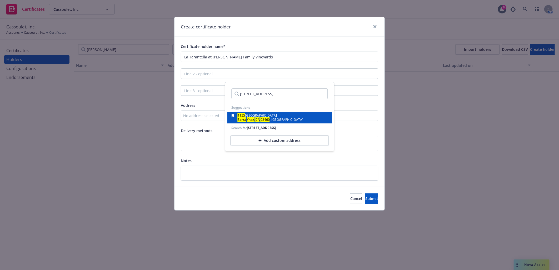
type input "1155 Alisos Rd, Santa Ynez, CA 93460"
click at [285, 120] on div "1155 Allisos Avenue Santa Ynez, CA , 93460 , USA" at bounding box center [279, 117] width 96 height 7
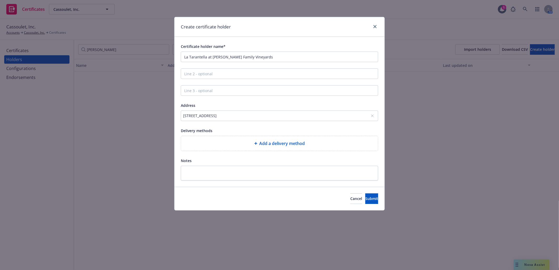
click at [286, 144] on span "Add a delivery method" at bounding box center [283, 143] width 46 height 6
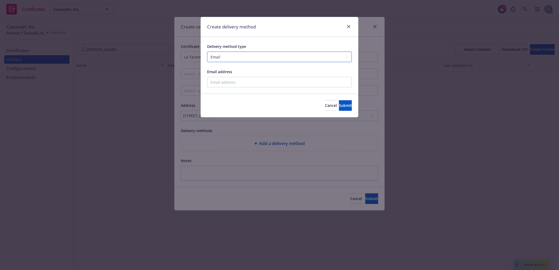
click at [227, 53] on select "Select delivery method type Email Mail Fax Upload to Compliance Website" at bounding box center [279, 57] width 145 height 11
select select "MAIL"
click at [207, 52] on select "Select delivery method type Email Mail Fax Upload to Compliance Website" at bounding box center [279, 57] width 145 height 11
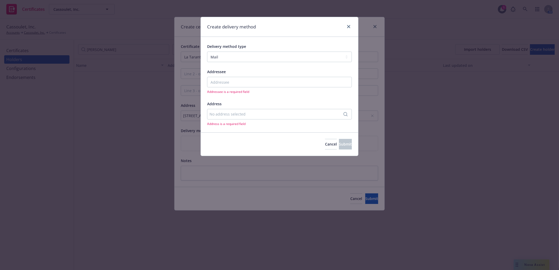
click at [243, 112] on div "No address selected" at bounding box center [277, 114] width 135 height 6
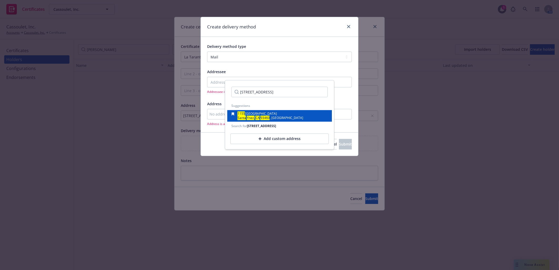
type input "1155 Alisos Rd, Santa Ynez, CA 93460"
click at [261, 115] on span "Allisos Avenue" at bounding box center [261, 114] width 32 height 4
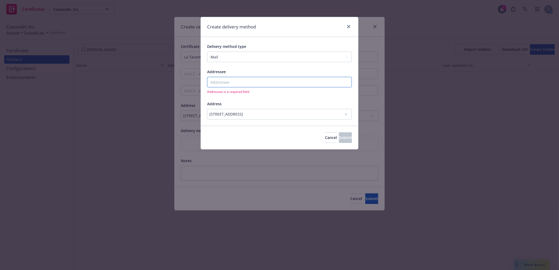
click at [233, 83] on input "Addressee" at bounding box center [279, 82] width 145 height 11
paste input "La Tarantella at [PERSON_NAME] Family Vineyards"
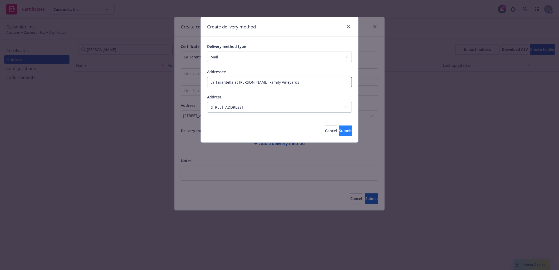
type input "La Tarantella at [PERSON_NAME] Family Vineyards"
click at [340, 130] on span "Submit" at bounding box center [345, 130] width 13 height 5
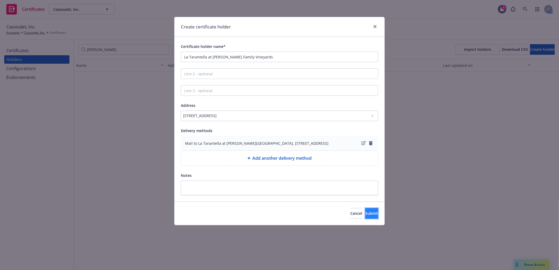
click at [371, 213] on button "Submit" at bounding box center [371, 213] width 13 height 11
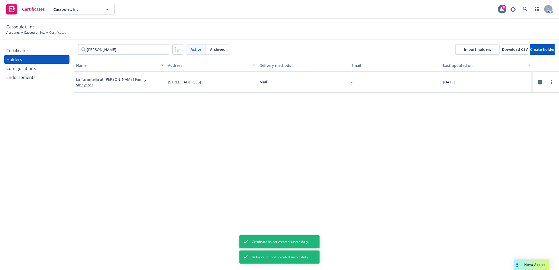
click at [19, 51] on div "Certificates" at bounding box center [17, 50] width 22 height 8
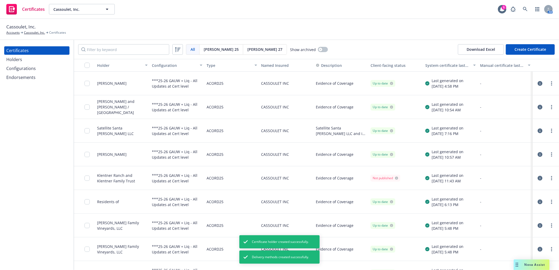
click at [515, 51] on button "Create Certificate" at bounding box center [530, 49] width 49 height 11
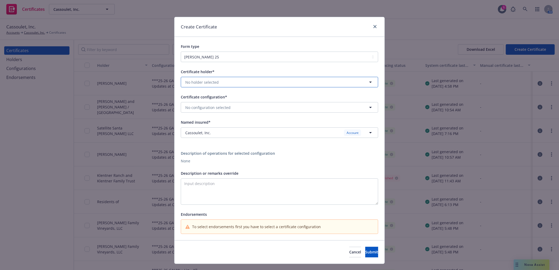
click at [202, 83] on span "No holder selected" at bounding box center [201, 83] width 33 height 6
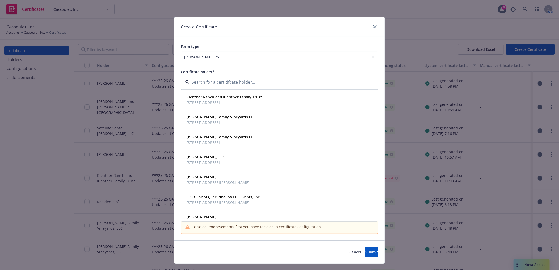
paste input "La Tarantella at [PERSON_NAME] Family Vineyards"
type input "La Tarantella at [PERSON_NAME] Family Vineyards"
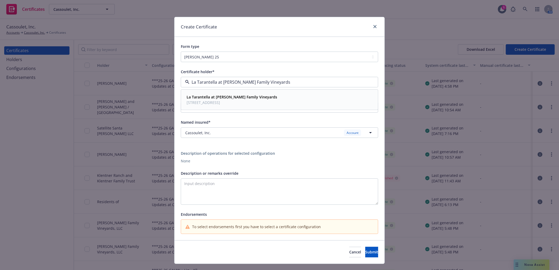
click at [212, 99] on strong "La Tarantella at [PERSON_NAME] Family Vineyards" at bounding box center [232, 97] width 91 height 5
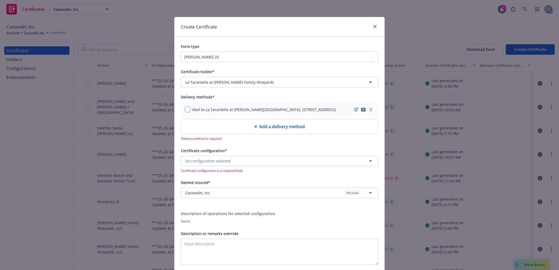
click at [186, 112] on input "checkbox" at bounding box center [187, 109] width 5 height 5
checkbox input "true"
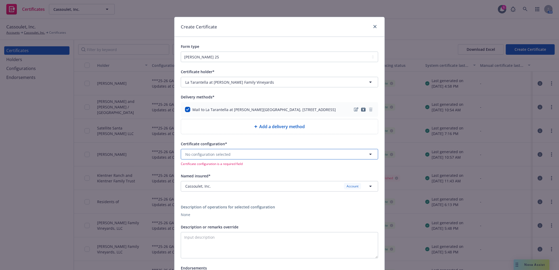
click at [225, 157] on span "No configuration selected" at bounding box center [207, 155] width 45 height 6
click at [220, 177] on span "ACORD25 - Evidence of Coverage" at bounding box center [229, 175] width 85 height 6
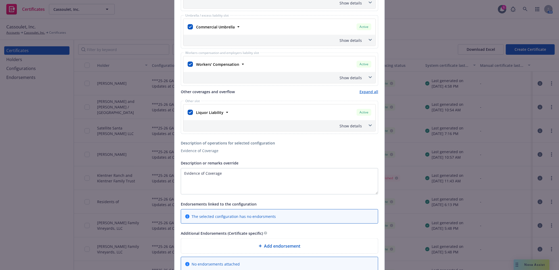
scroll to position [328, 0]
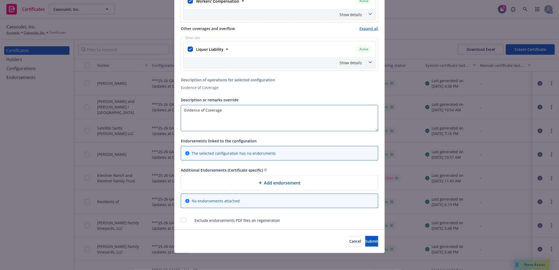
drag, startPoint x: 229, startPoint y: 111, endPoint x: 72, endPoint y: 130, distance: 158.0
click at [72, 130] on div "Create Certificate Form type ACORD 25 ACORD 27 ACORD 28 Certificate holder* No …" at bounding box center [279, 135] width 559 height 270
paste textarea "La Tarantella at [PERSON_NAME] Family Vineyards"
click at [182, 106] on textarea "La Tarantella at [PERSON_NAME] Family Vineyards" at bounding box center [279, 118] width 197 height 26
paste textarea "Kahn-Griffin wedding scheduled for October 4, 2025, at La Tarantella in Santa Y…"
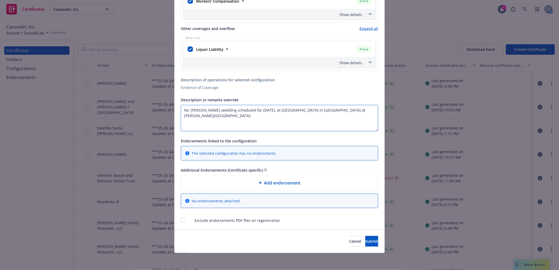
click at [333, 109] on textarea "Re: Kahn-Griffin wedding scheduled for October 4, 2025, at La Tarantella in San…" at bounding box center [279, 118] width 197 height 26
click at [296, 122] on textarea "Re: Kahn-Griffin wedding scheduled for October 4, 2025, at La Tarantella in San…" at bounding box center [279, 118] width 197 height 26
paste textarea "included as additional insured where required by written contract with respect …"
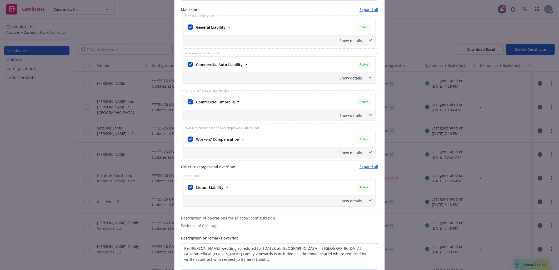
scroll to position [182, 0]
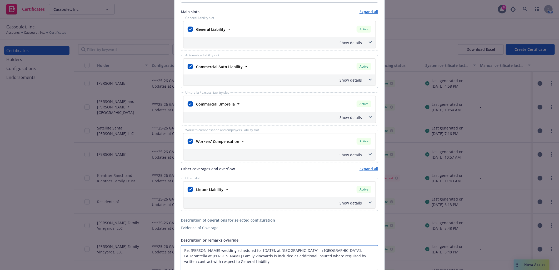
type textarea "Re: [PERSON_NAME] wedding scheduled for [DATE], at [GEOGRAPHIC_DATA] in [GEOGRA…"
drag, startPoint x: 187, startPoint y: 72, endPoint x: 187, endPoint y: 78, distance: 6.3
click at [188, 69] on input "checkbox" at bounding box center [190, 66] width 5 height 5
checkbox input "false"
click at [188, 107] on input "checkbox" at bounding box center [190, 103] width 5 height 5
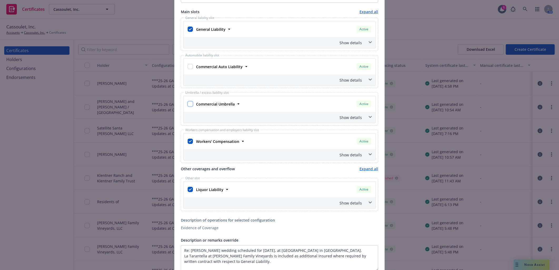
checkbox input "false"
click at [188, 144] on input "checkbox" at bounding box center [190, 141] width 5 height 5
checkbox input "false"
drag, startPoint x: 188, startPoint y: 194, endPoint x: 190, endPoint y: 192, distance: 3.1
click at [188, 192] on input "checkbox" at bounding box center [190, 189] width 5 height 5
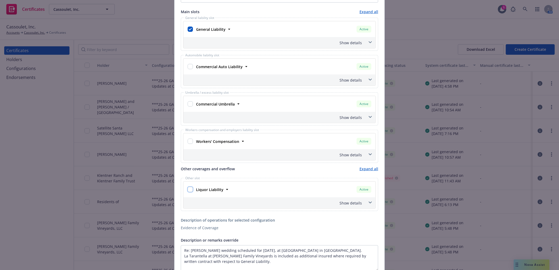
checkbox input "false"
click at [188, 144] on input "checkbox" at bounding box center [190, 141] width 5 height 5
checkbox input "true"
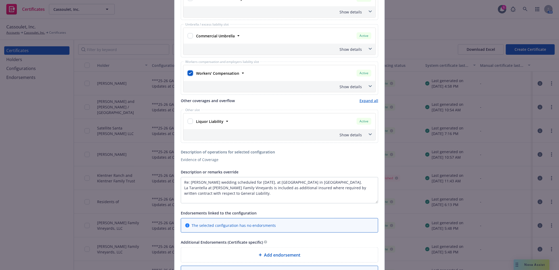
scroll to position [328, 0]
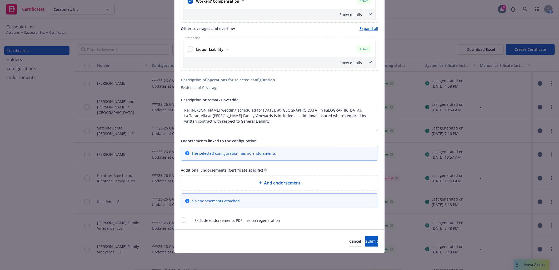
click at [282, 183] on span "Add endorsement" at bounding box center [282, 183] width 36 height 6
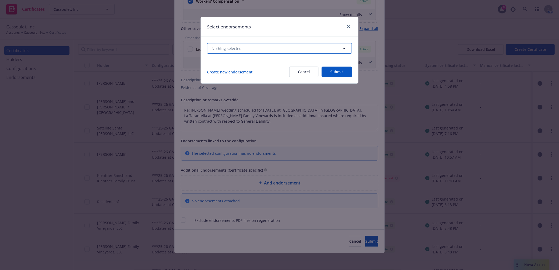
click at [233, 46] on span "Nothing selected" at bounding box center [227, 49] width 30 height 6
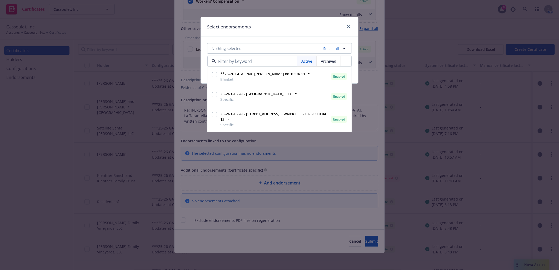
click at [212, 74] on input "checkbox" at bounding box center [214, 74] width 5 height 5
checkbox input "true"
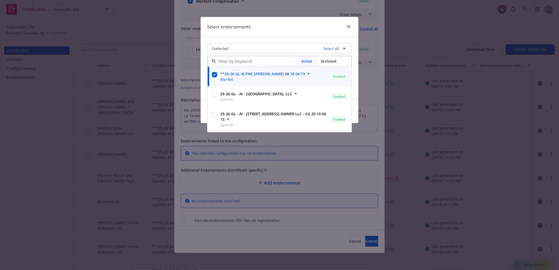
drag, startPoint x: 322, startPoint y: 29, endPoint x: 324, endPoint y: 38, distance: 9.9
click at [322, 29] on div "Select endorsements" at bounding box center [279, 27] width 157 height 20
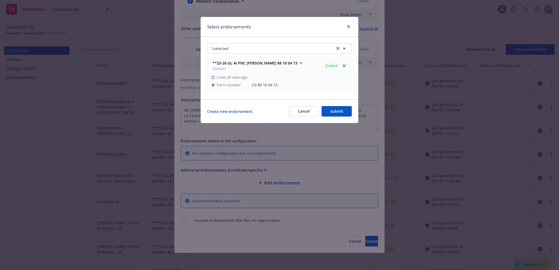
click at [343, 110] on button "Submit" at bounding box center [337, 111] width 30 height 11
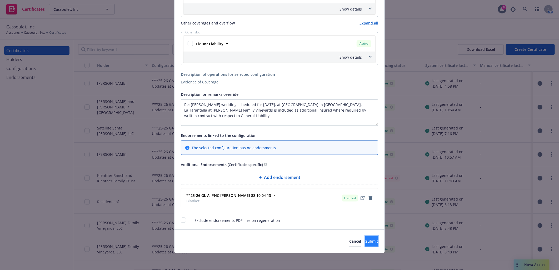
click at [365, 244] on span "Submit" at bounding box center [371, 241] width 13 height 5
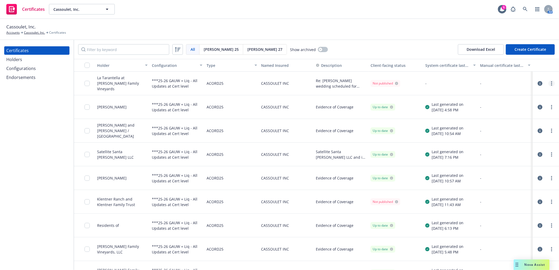
click at [551, 84] on icon "more" at bounding box center [551, 83] width 1 height 4
click at [481, 115] on link "Regenerate" at bounding box center [508, 115] width 84 height 11
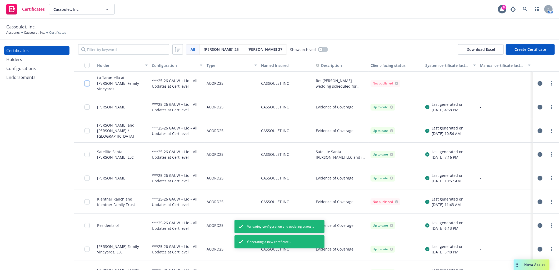
click at [87, 84] on input "checkbox" at bounding box center [87, 83] width 5 height 5
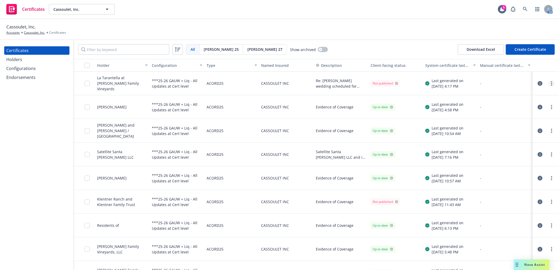
click at [549, 84] on link "more" at bounding box center [552, 83] width 6 height 6
click at [504, 157] on link "Download uneditable generated certificate" at bounding box center [508, 157] width 84 height 11
click at [538, 82] on icon "button" at bounding box center [540, 83] width 5 height 5
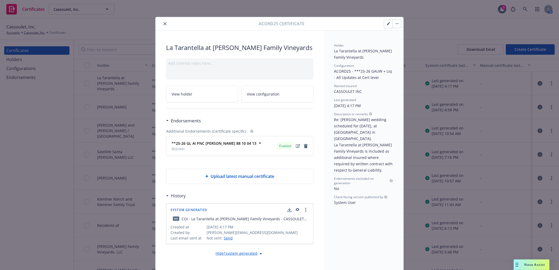
click at [387, 23] on icon "button" at bounding box center [388, 23] width 3 height 3
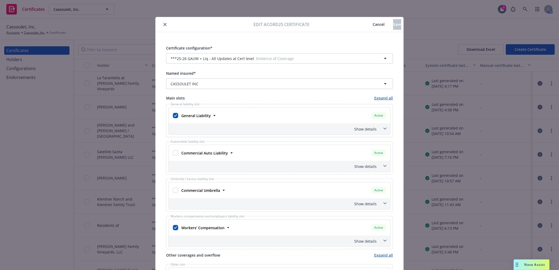
click at [366, 130] on div "Show details" at bounding box center [273, 129] width 207 height 6
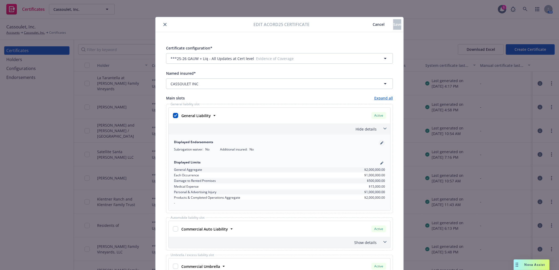
click at [382, 142] on icon "pencil" at bounding box center [382, 141] width 1 height 1
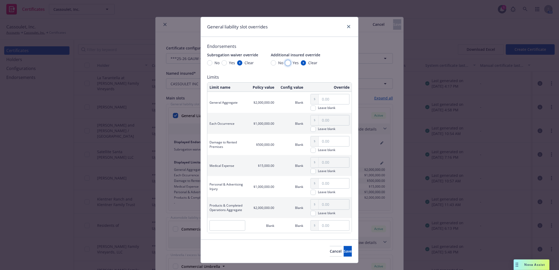
click at [286, 61] on input "Yes" at bounding box center [287, 62] width 5 height 5
radio input "true"
click at [344, 251] on span "Save" at bounding box center [348, 251] width 8 height 5
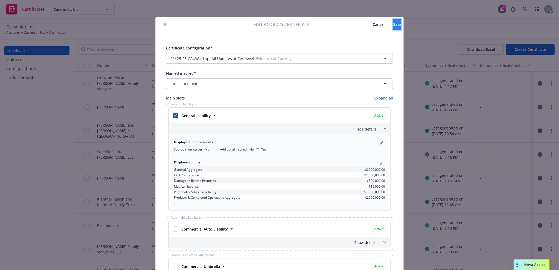
click at [393, 22] on span "Save" at bounding box center [397, 24] width 8 height 5
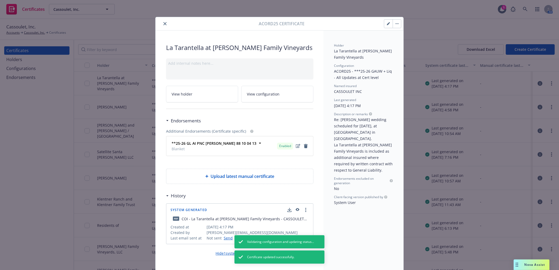
click at [397, 25] on button "button" at bounding box center [397, 23] width 8 height 8
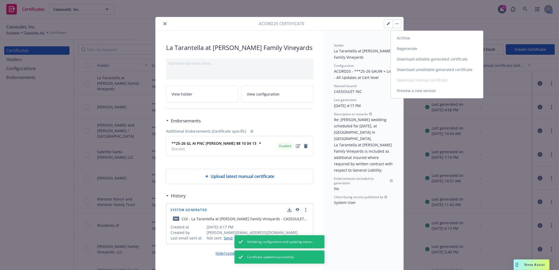
click at [401, 51] on link "Regenerate" at bounding box center [437, 48] width 92 height 11
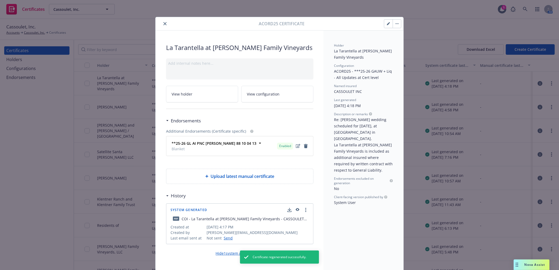
click at [162, 24] on button "close" at bounding box center [165, 24] width 6 height 6
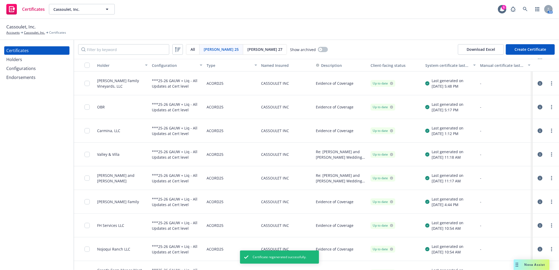
scroll to position [205, 0]
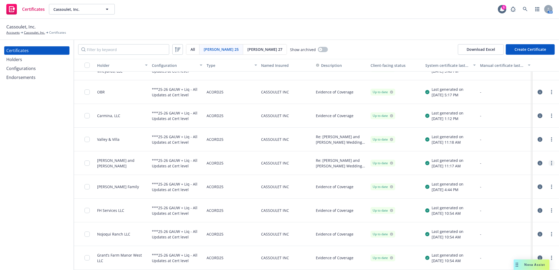
click at [551, 164] on icon "more" at bounding box center [551, 163] width 1 height 4
drag, startPoint x: 521, startPoint y: 238, endPoint x: 510, endPoint y: 226, distance: 15.5
click at [520, 237] on link "Download uneditable generated certificate" at bounding box center [508, 237] width 84 height 11
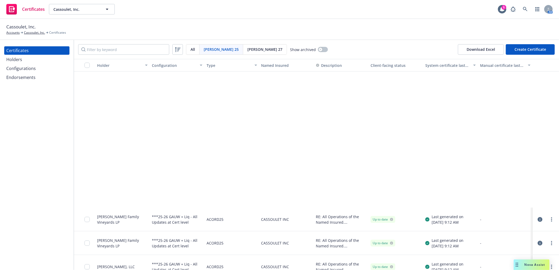
scroll to position [1580, 0]
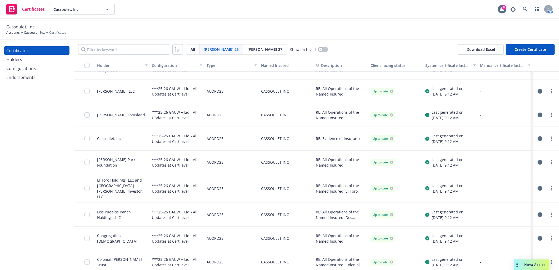
click at [93, 56] on div "Acord 25 All Acord 25 Acord 27 Show archived Download Excel Create Certificate" at bounding box center [316, 49] width 485 height 19
click at [91, 49] on input "Filter by keyword" at bounding box center [123, 49] width 91 height 11
type input "event"
click at [551, 162] on circle "more" at bounding box center [551, 162] width 1 height 1
click at [515, 235] on link "Download uneditable generated certificate" at bounding box center [508, 236] width 84 height 11
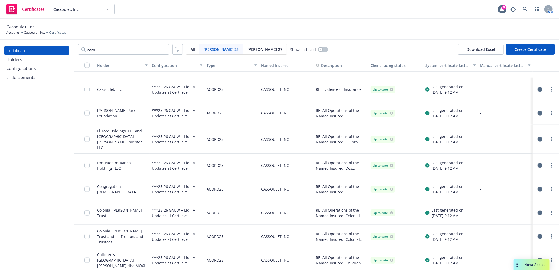
scroll to position [1668, 0]
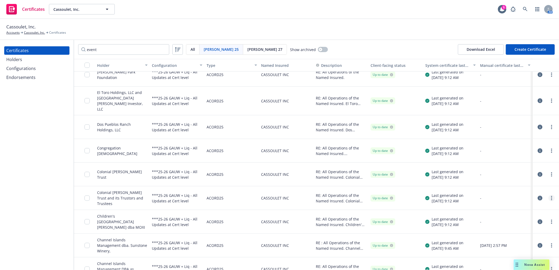
click at [549, 195] on link "more" at bounding box center [552, 198] width 6 height 6
click at [502, 164] on link "Download uneditable generated certificate" at bounding box center [513, 165] width 84 height 11
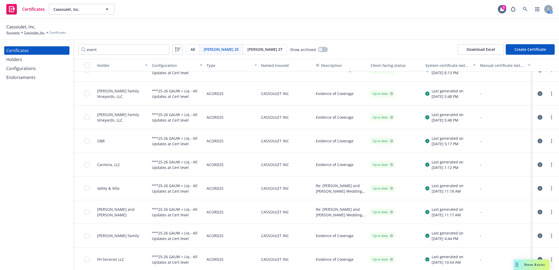
scroll to position [175, 0]
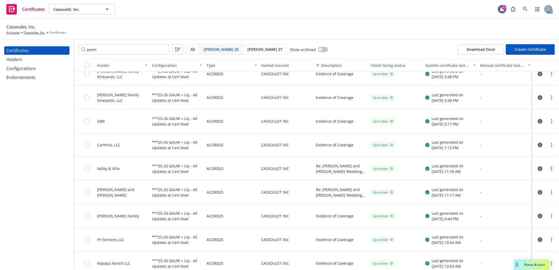
click at [549, 168] on link "more" at bounding box center [552, 169] width 6 height 6
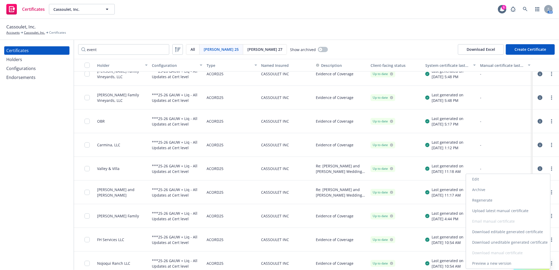
click at [506, 242] on link "Download uneditable generated certificate" at bounding box center [508, 242] width 84 height 11
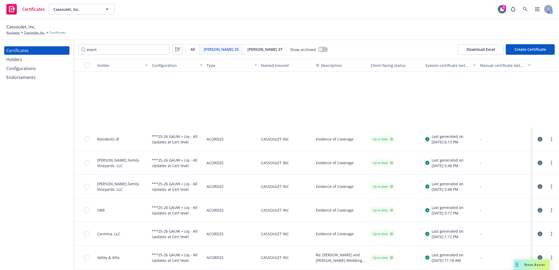
scroll to position [0, 0]
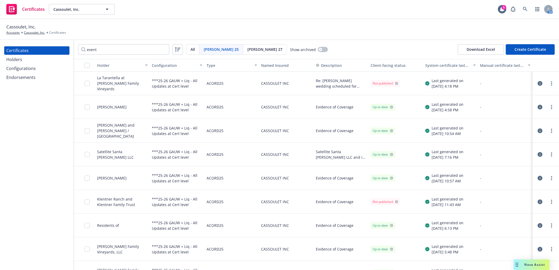
click at [538, 84] on icon "button" at bounding box center [540, 83] width 5 height 5
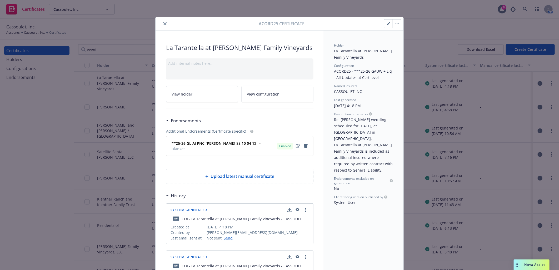
click at [386, 21] on button "button" at bounding box center [388, 23] width 8 height 8
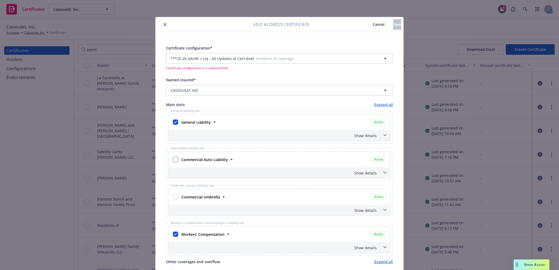
drag, startPoint x: 175, startPoint y: 161, endPoint x: 175, endPoint y: 173, distance: 11.9
click at [175, 161] on input "checkbox" at bounding box center [175, 159] width 5 height 5
checkbox input "true"
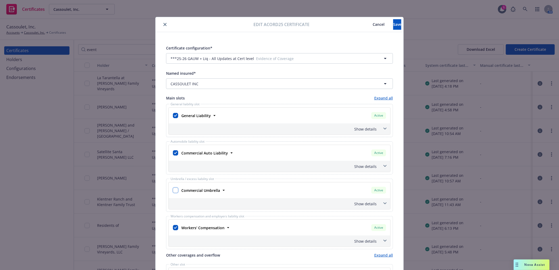
click at [174, 189] on input "checkbox" at bounding box center [175, 190] width 5 height 5
checkbox input "true"
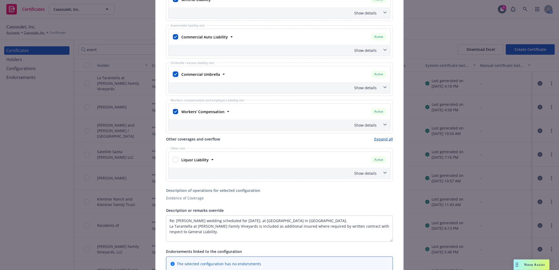
scroll to position [117, 0]
click at [174, 157] on input "checkbox" at bounding box center [175, 158] width 5 height 5
checkbox input "true"
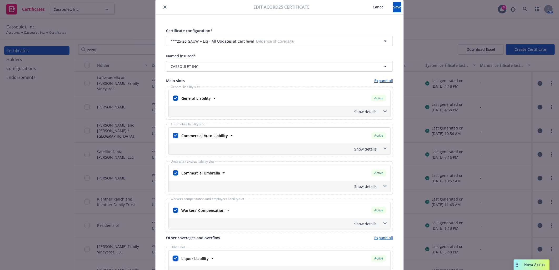
scroll to position [0, 0]
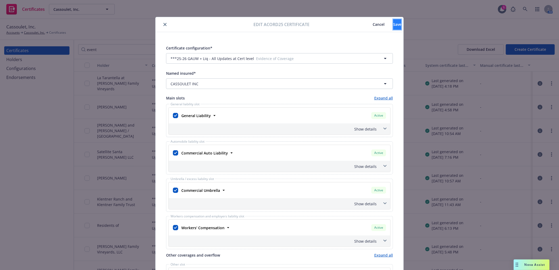
click at [393, 24] on button "Save" at bounding box center [397, 24] width 8 height 11
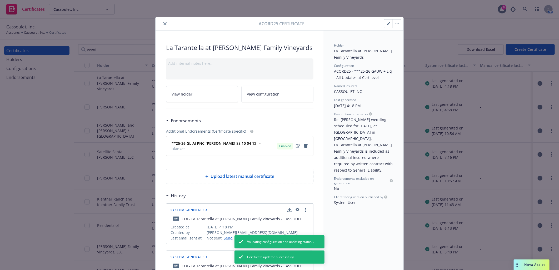
click at [395, 22] on button "button" at bounding box center [397, 23] width 8 height 8
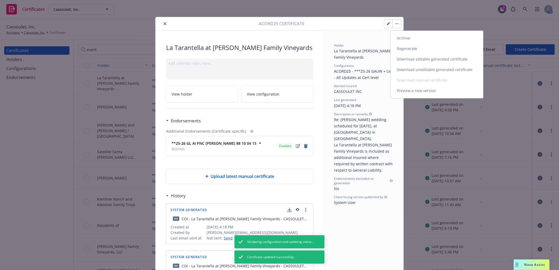
click at [398, 49] on link "Regenerate" at bounding box center [437, 48] width 92 height 11
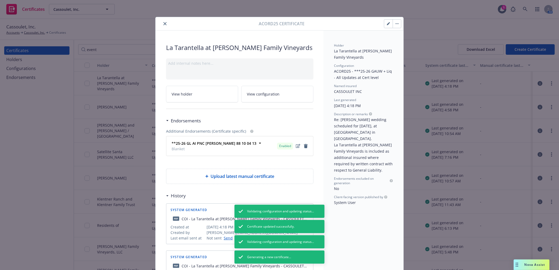
click at [164, 23] on icon "close" at bounding box center [165, 23] width 3 height 3
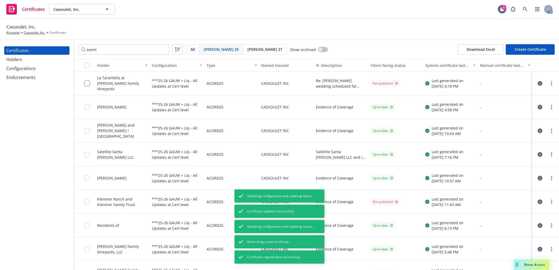
click at [85, 83] on input "checkbox" at bounding box center [87, 83] width 5 height 5
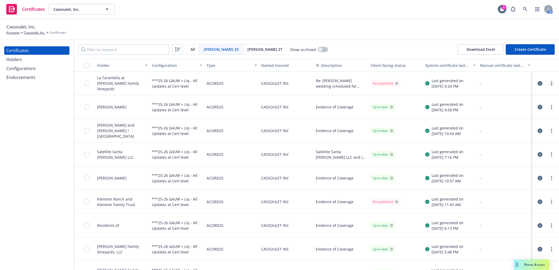
click at [551, 83] on icon "more" at bounding box center [551, 83] width 1 height 4
click at [519, 157] on link "Download uneditable generated certificate" at bounding box center [508, 157] width 84 height 11
